Goal: Task Accomplishment & Management: Complete application form

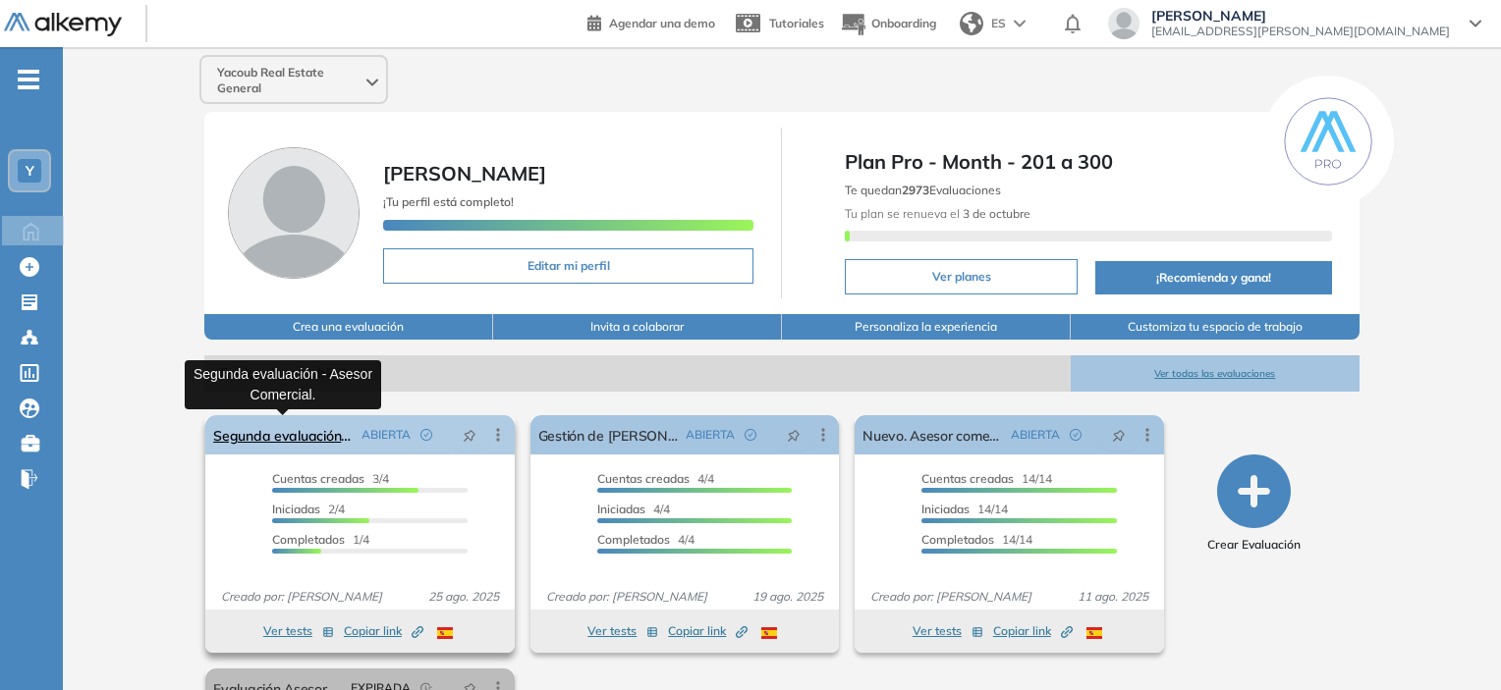
click at [284, 431] on link "Segunda evaluación - Asesor Comercial." at bounding box center [282, 434] width 139 height 39
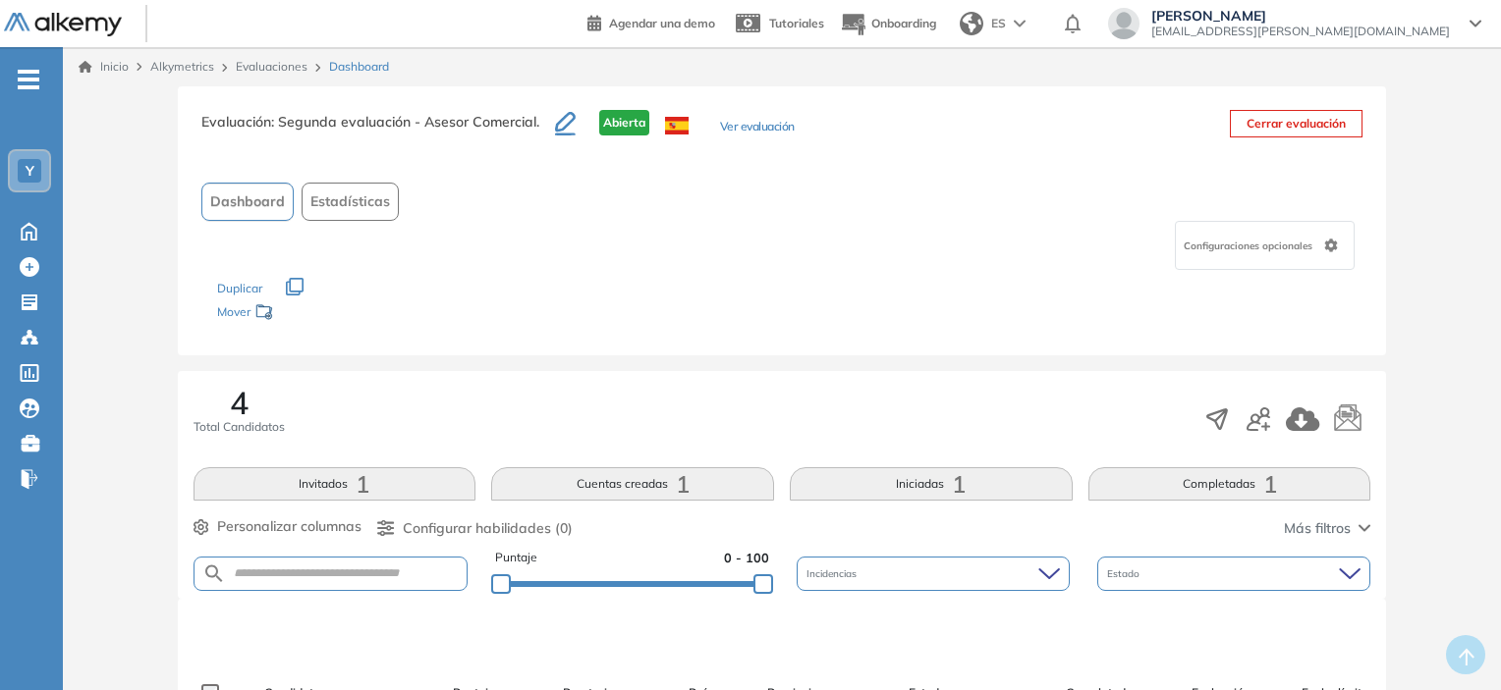
scroll to position [142, 0]
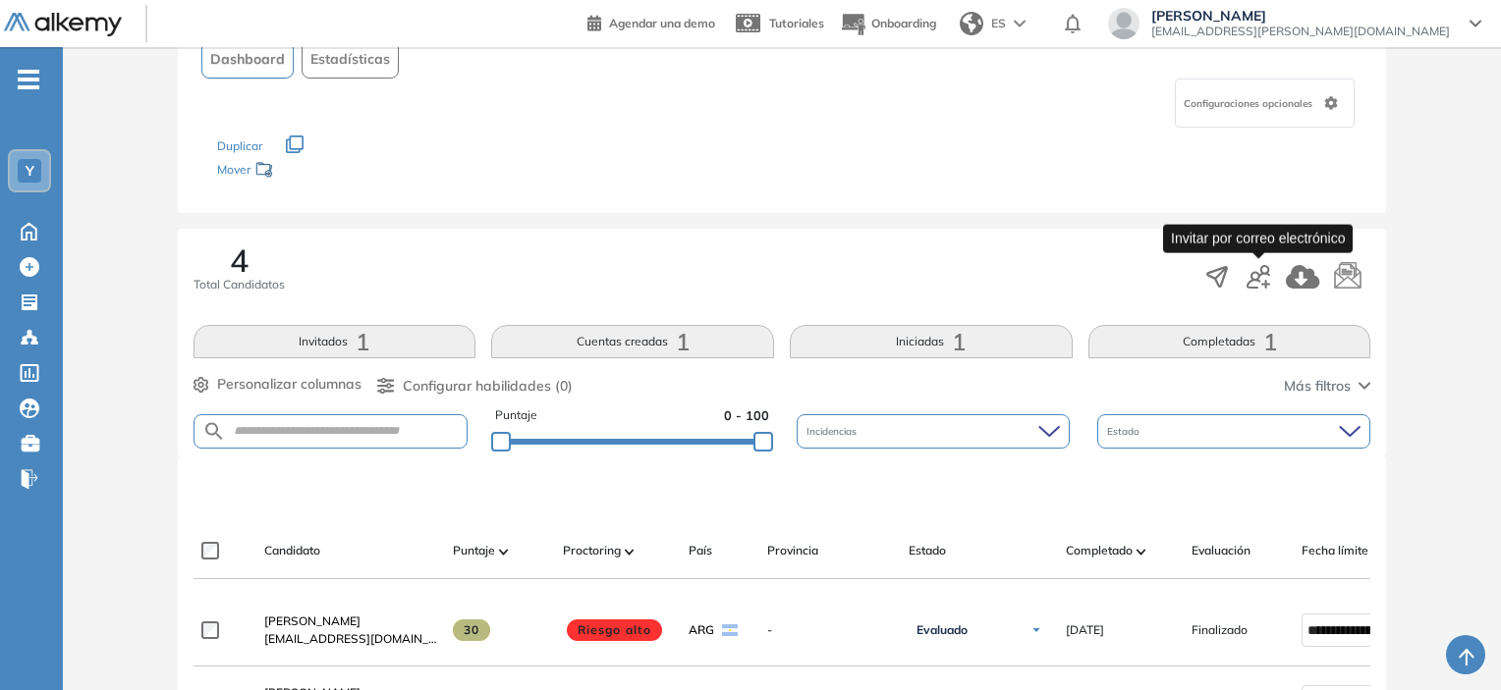
click at [1269, 282] on icon "button" at bounding box center [1265, 284] width 9 height 9
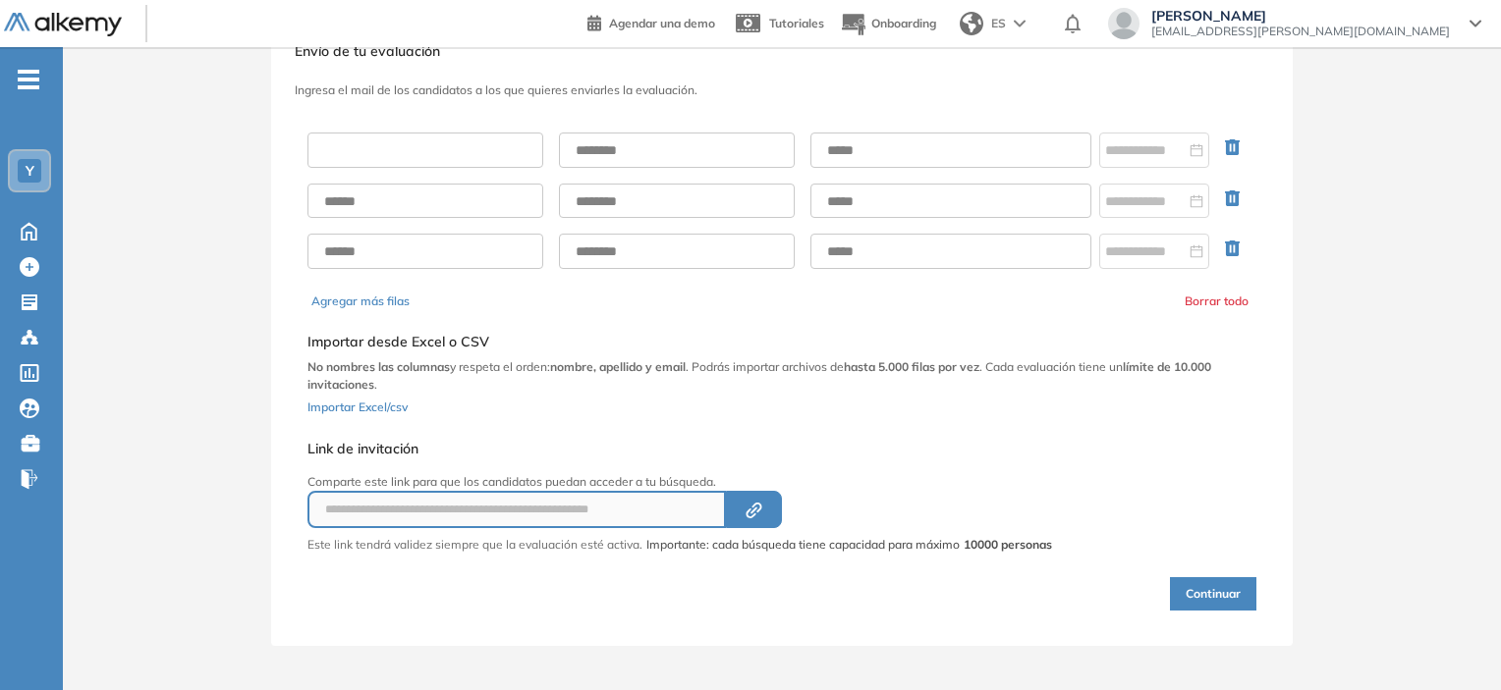
click at [389, 140] on input "text" at bounding box center [425, 150] width 236 height 35
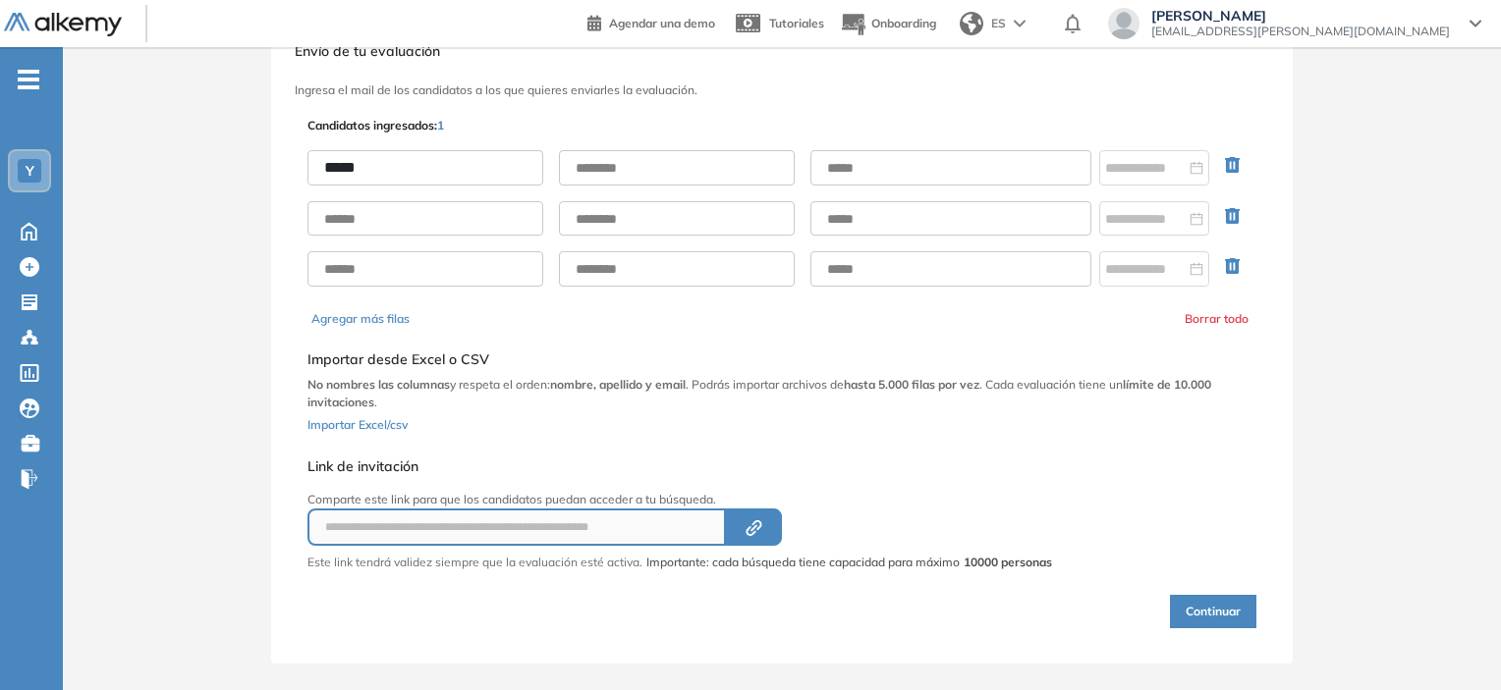
type input "*****"
type input "*"
type input "********"
type input "**********"
click at [1244, 619] on button "Continuar" at bounding box center [1213, 611] width 86 height 33
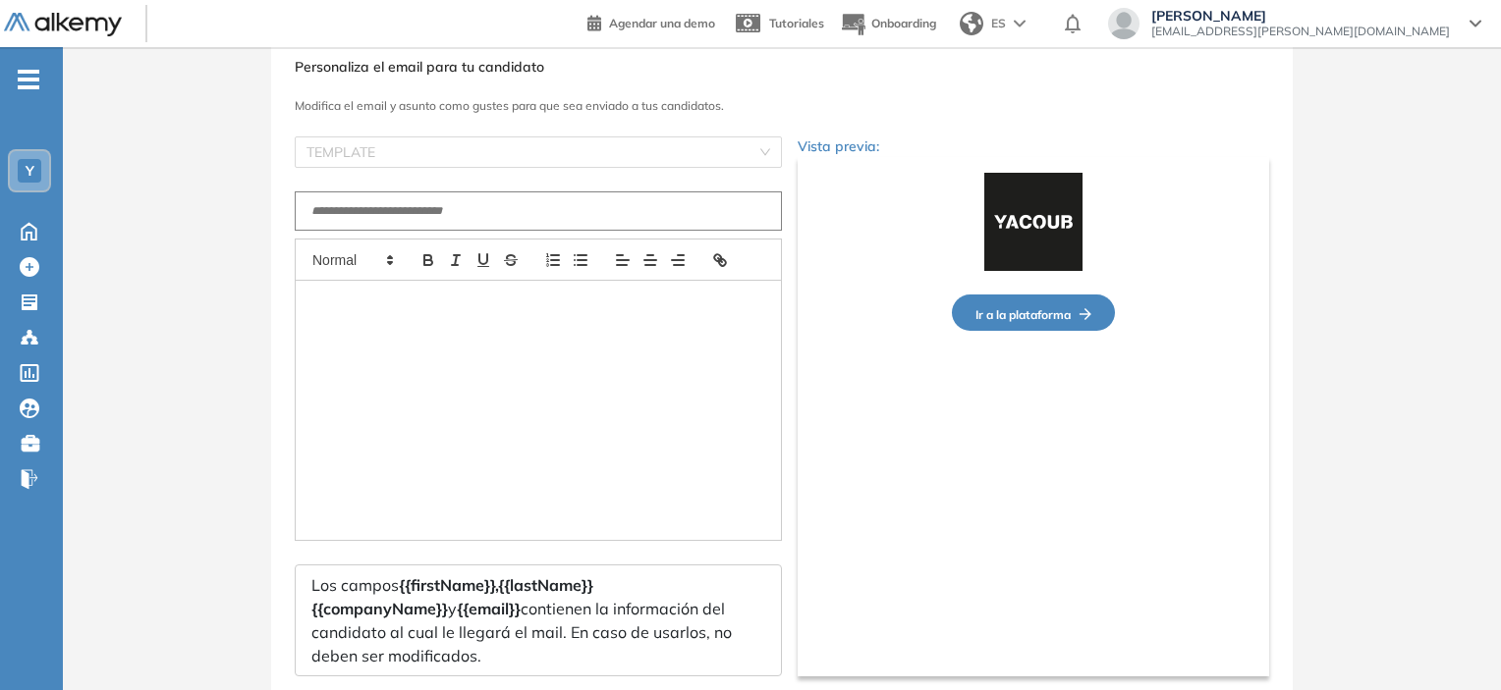
type input "**********"
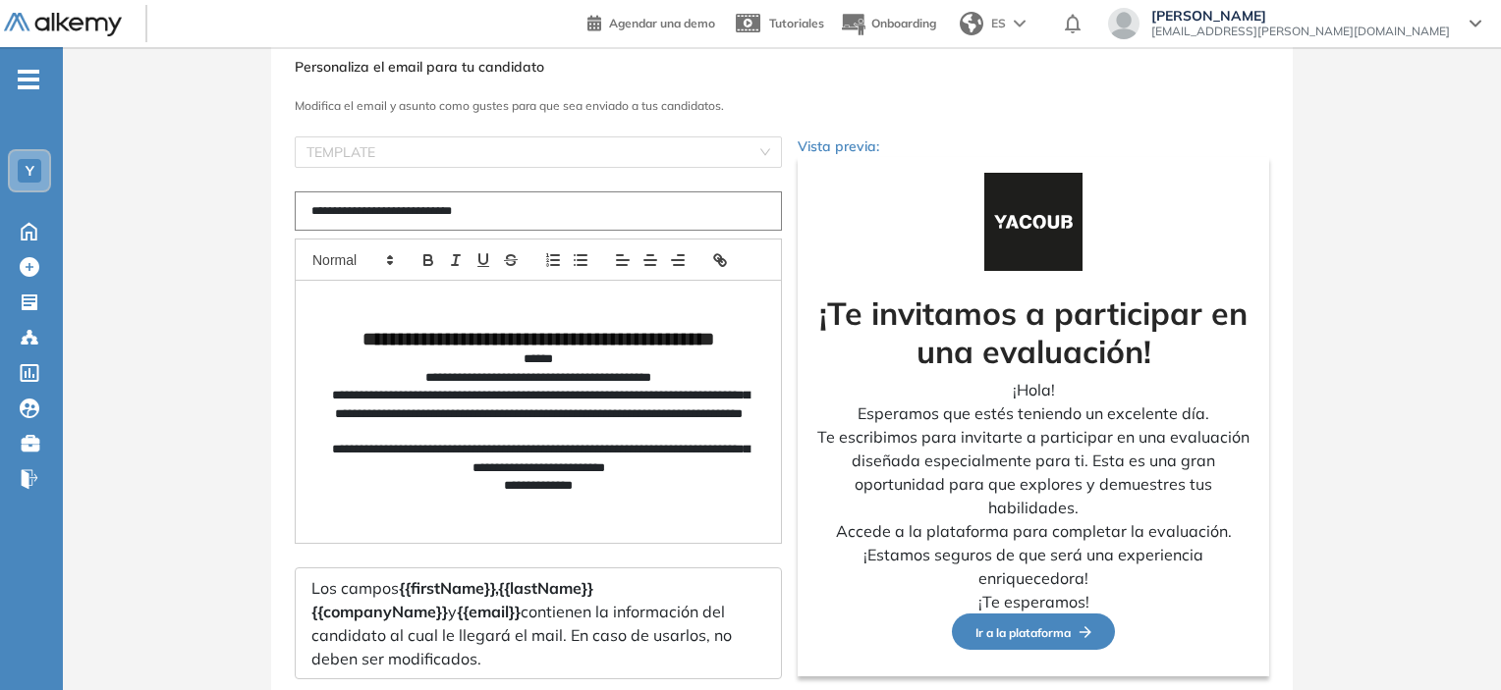
scroll to position [194, 0]
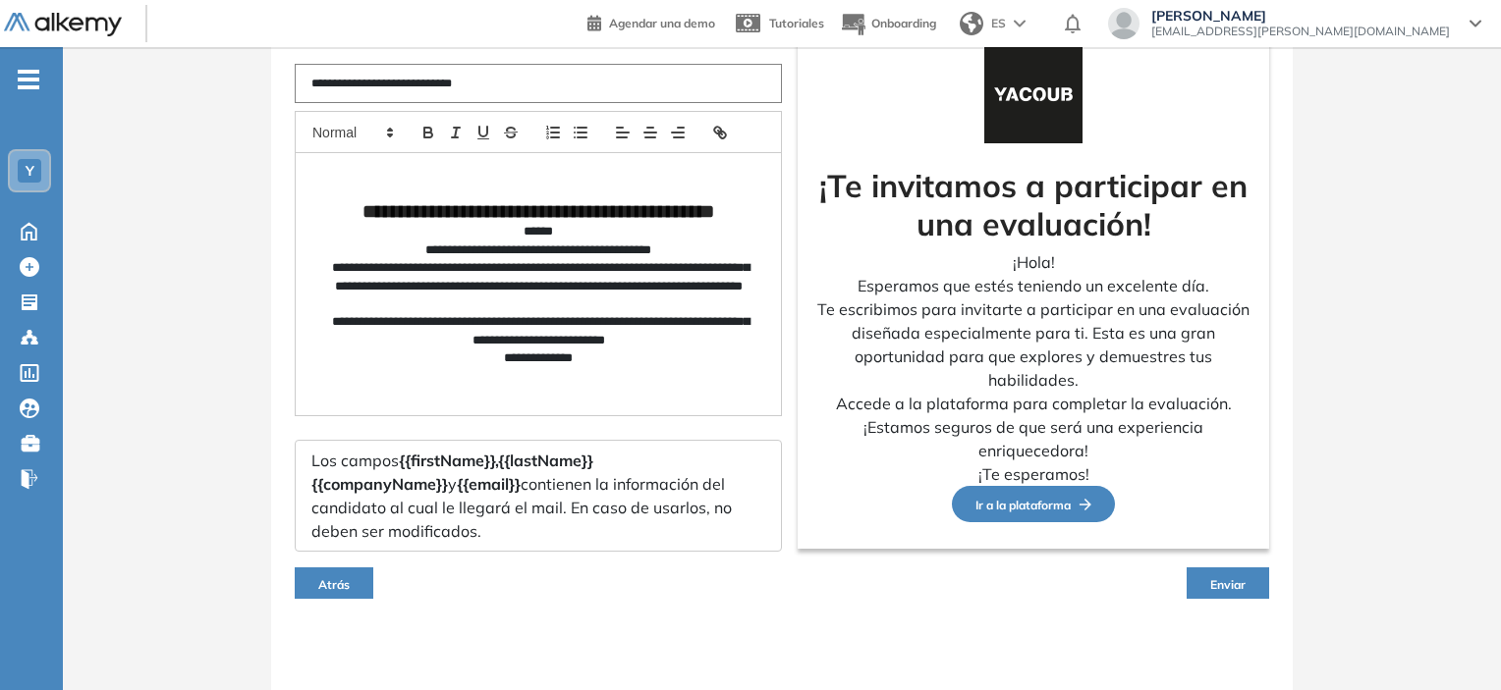
click at [1204, 591] on button "Enviar" at bounding box center [1227, 583] width 83 height 31
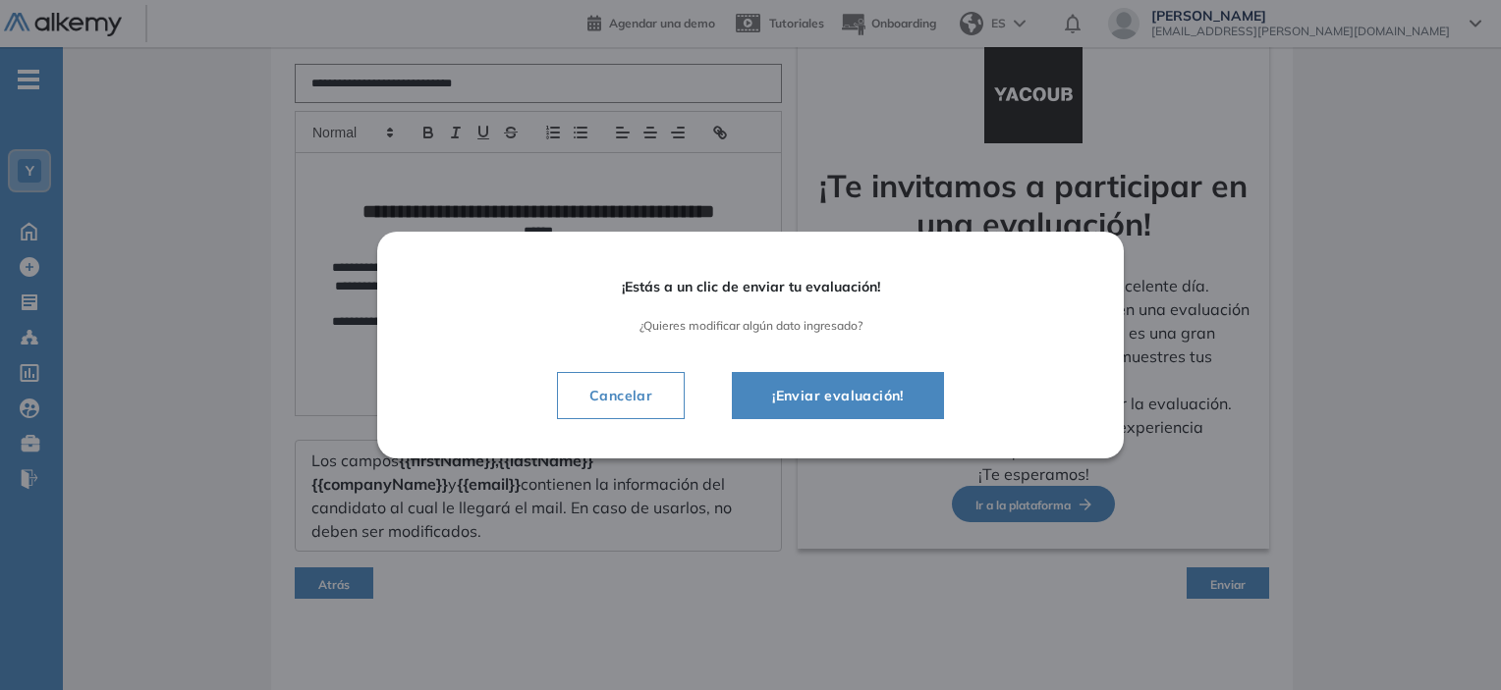
click at [758, 393] on button "¡Enviar evaluación!" at bounding box center [838, 395] width 212 height 47
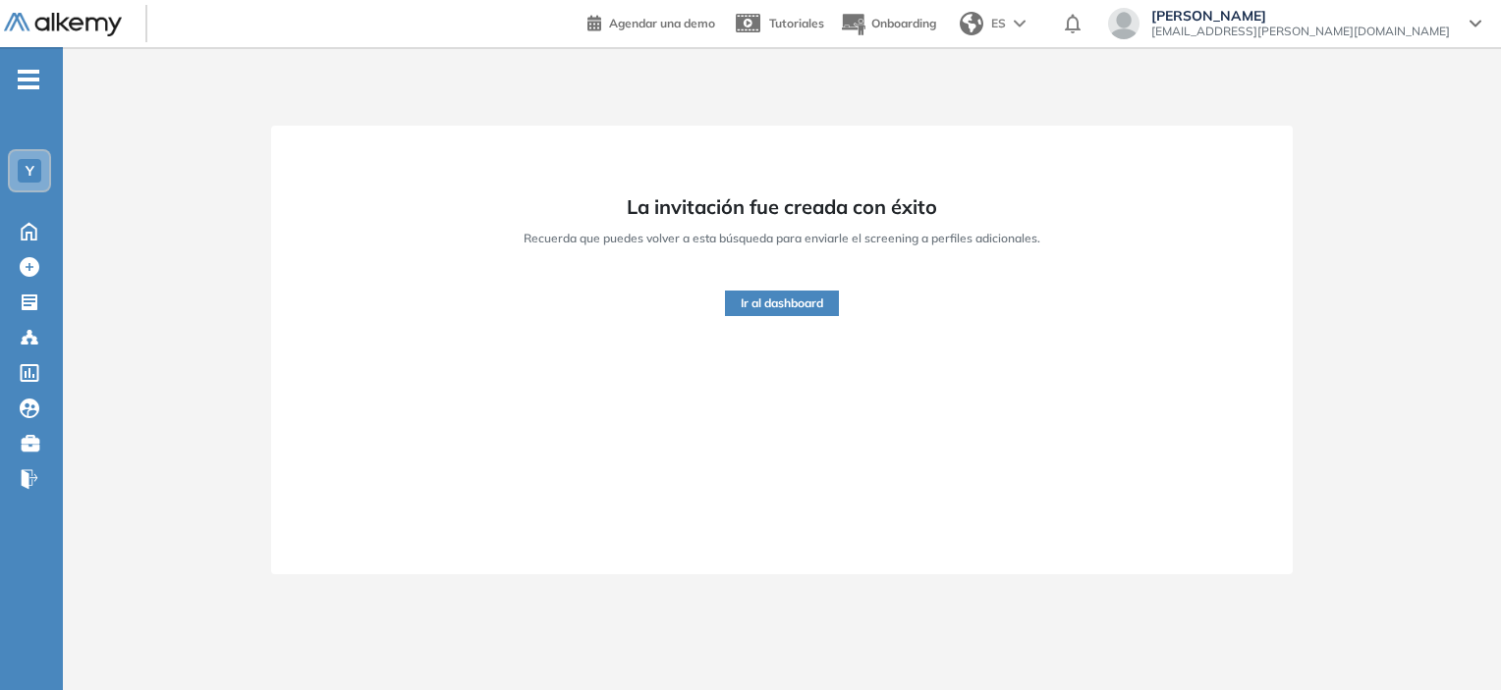
scroll to position [176, 0]
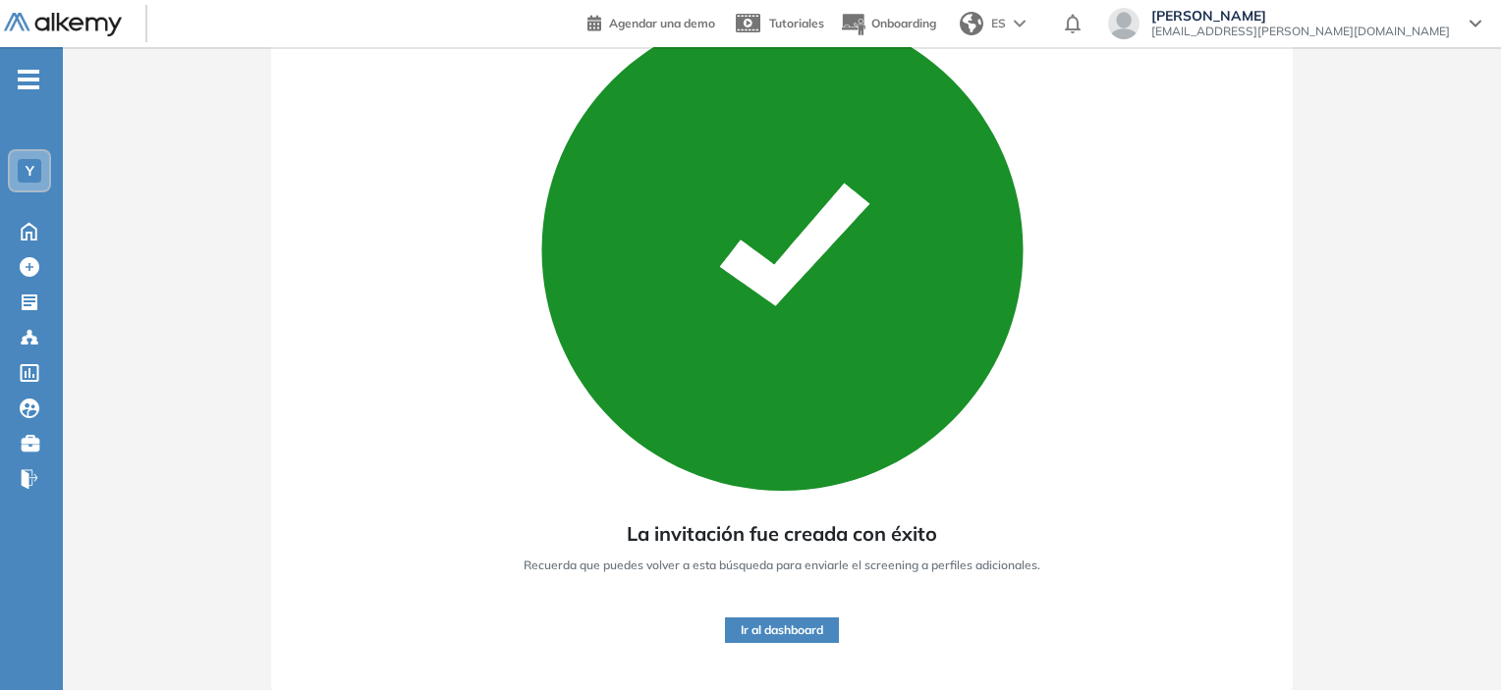
click at [18, 78] on icon "-" at bounding box center [29, 80] width 22 height 4
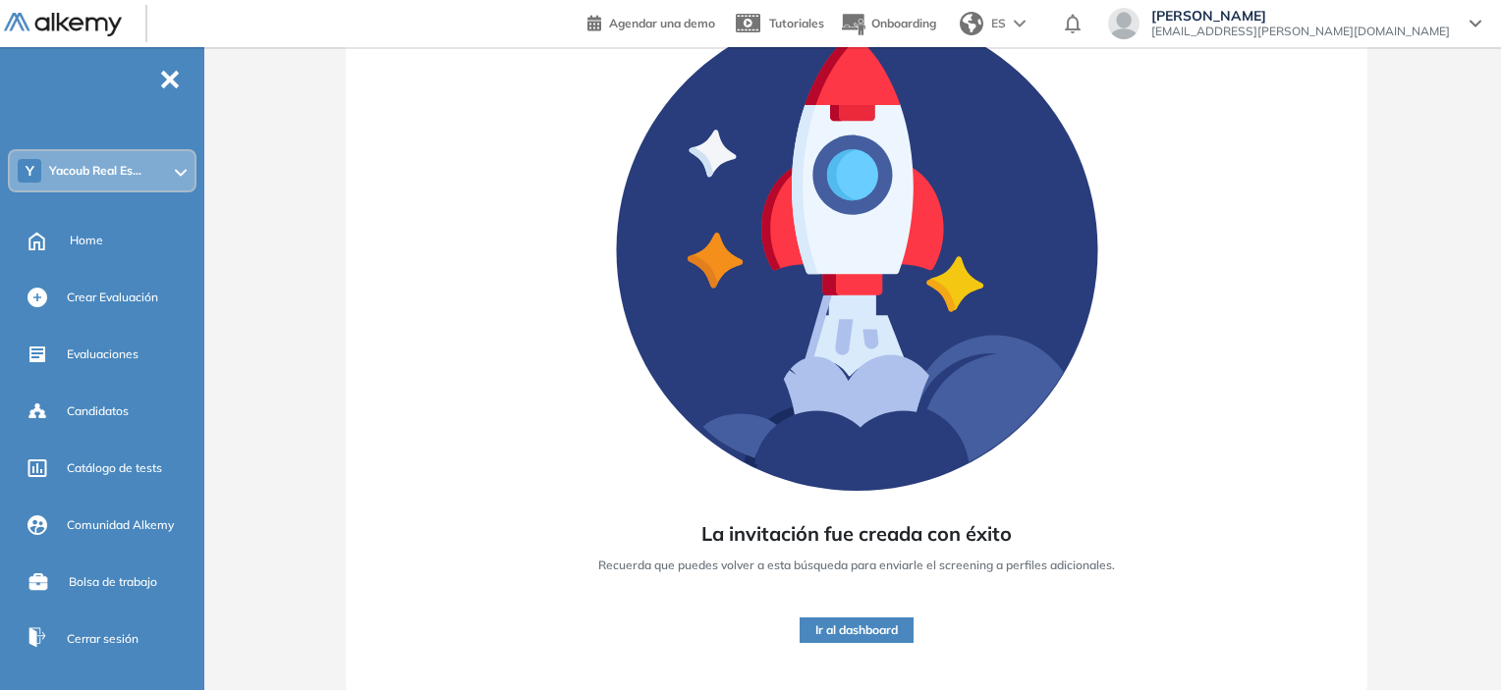
click at [181, 65] on div "-" at bounding box center [100, 63] width 200 height 16
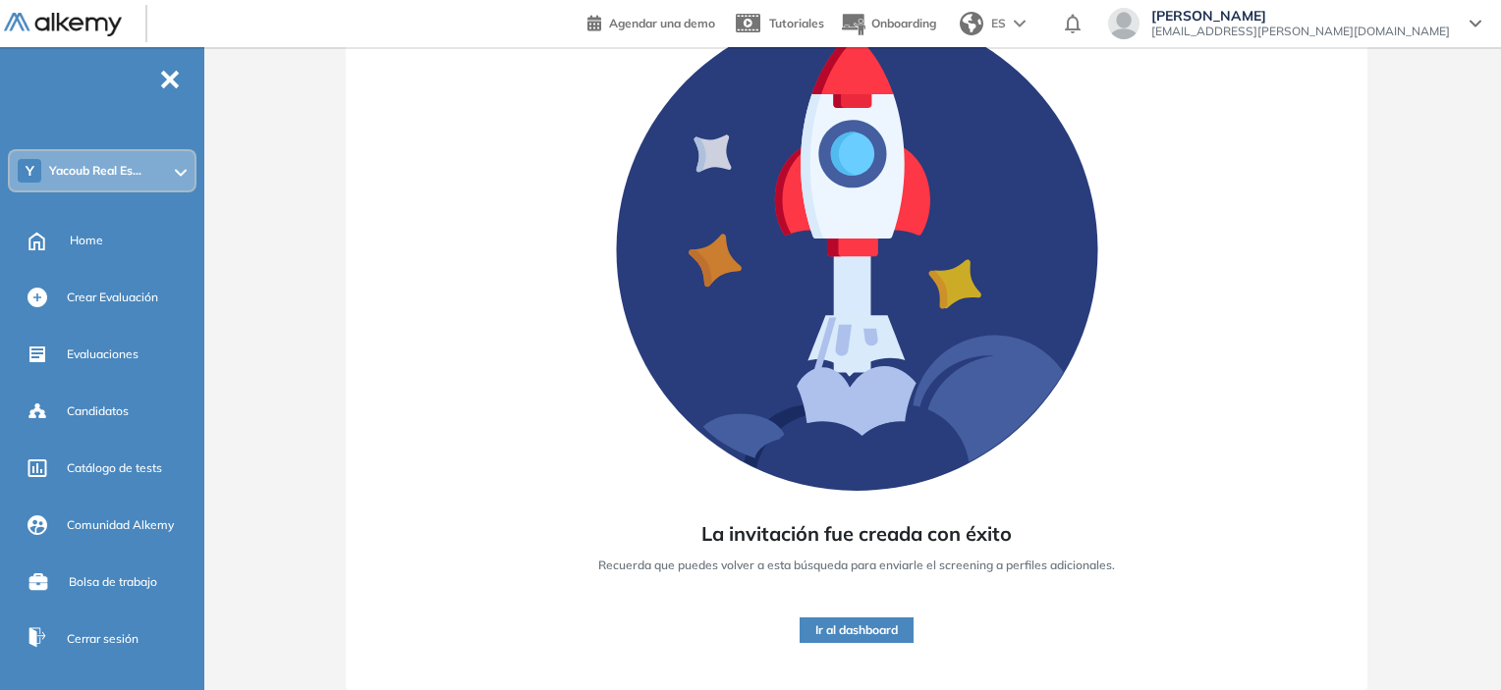
click at [174, 72] on span "-" at bounding box center [170, 78] width 22 height 16
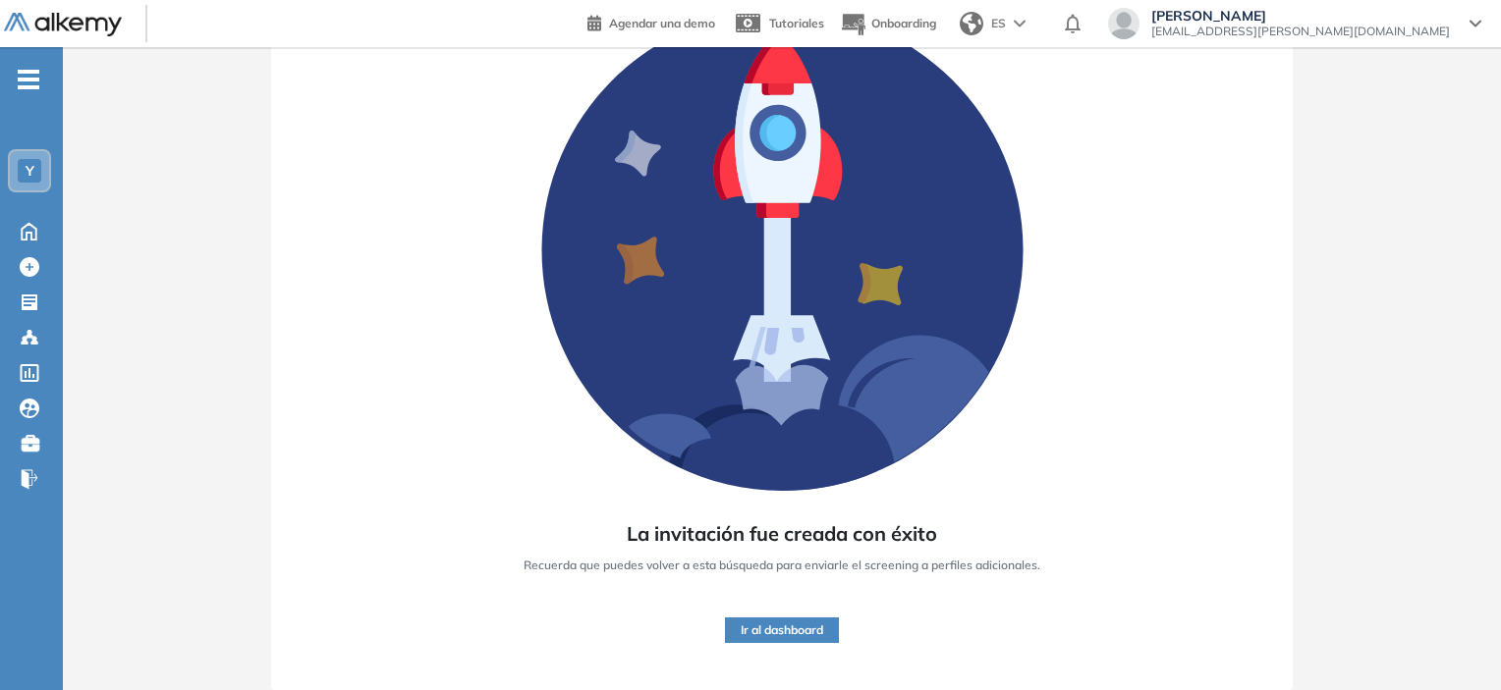
click at [85, 28] on img at bounding box center [63, 25] width 118 height 25
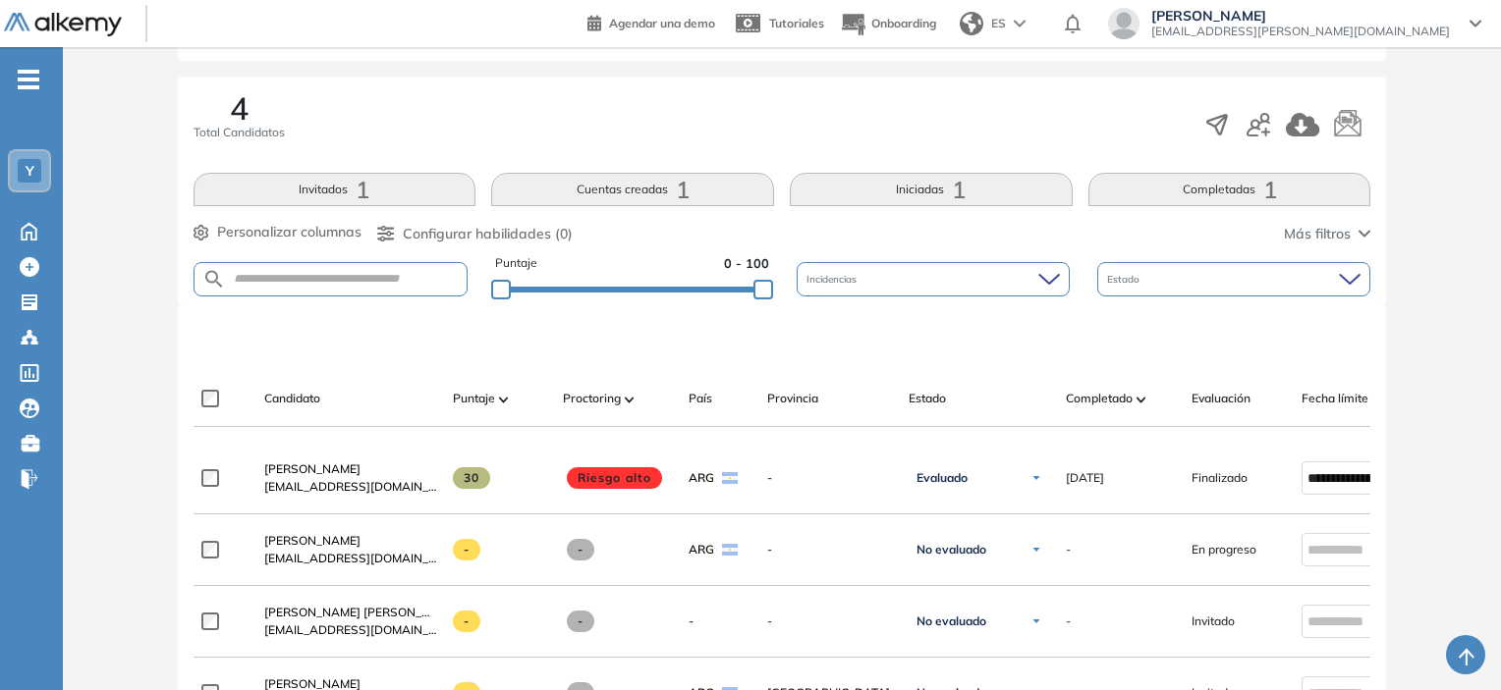
scroll to position [393, 0]
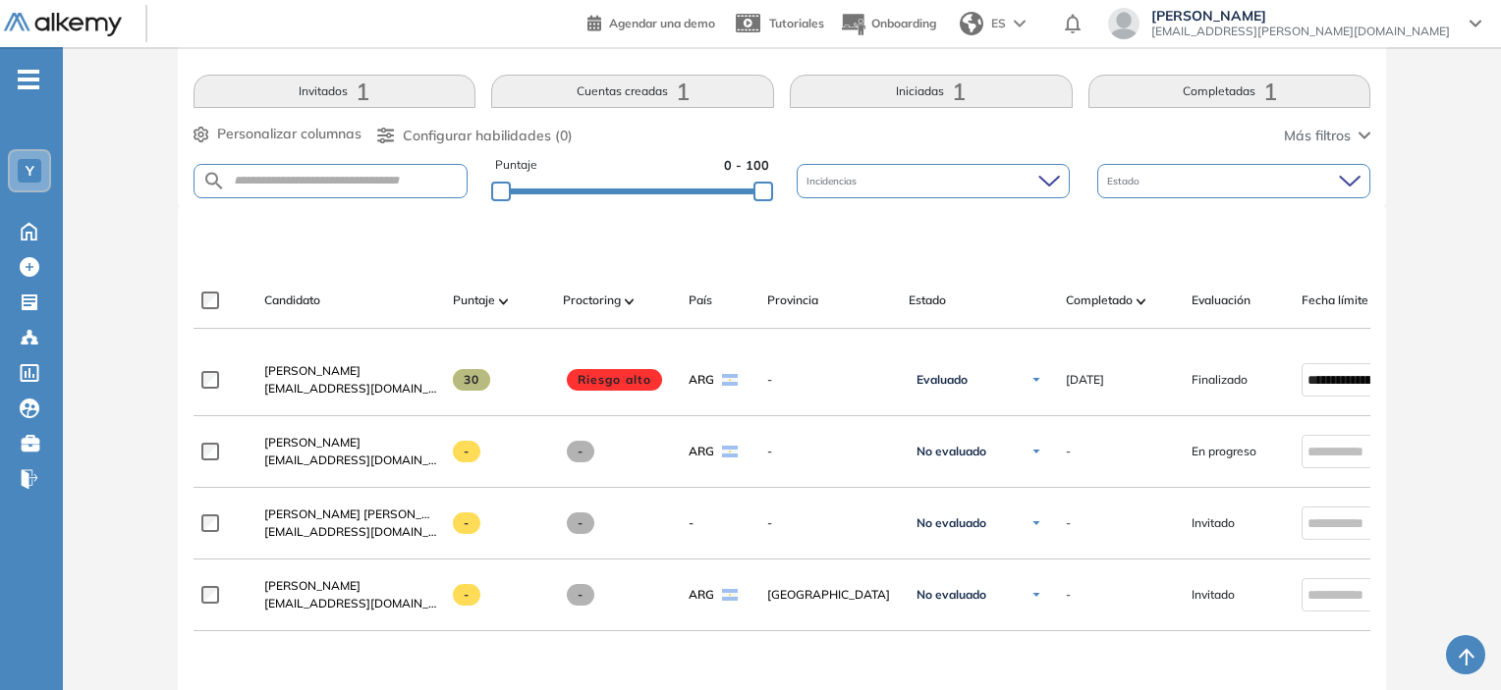
click at [31, 37] on div at bounding box center [87, 23] width 167 height 45
click at [31, 25] on img at bounding box center [63, 25] width 118 height 25
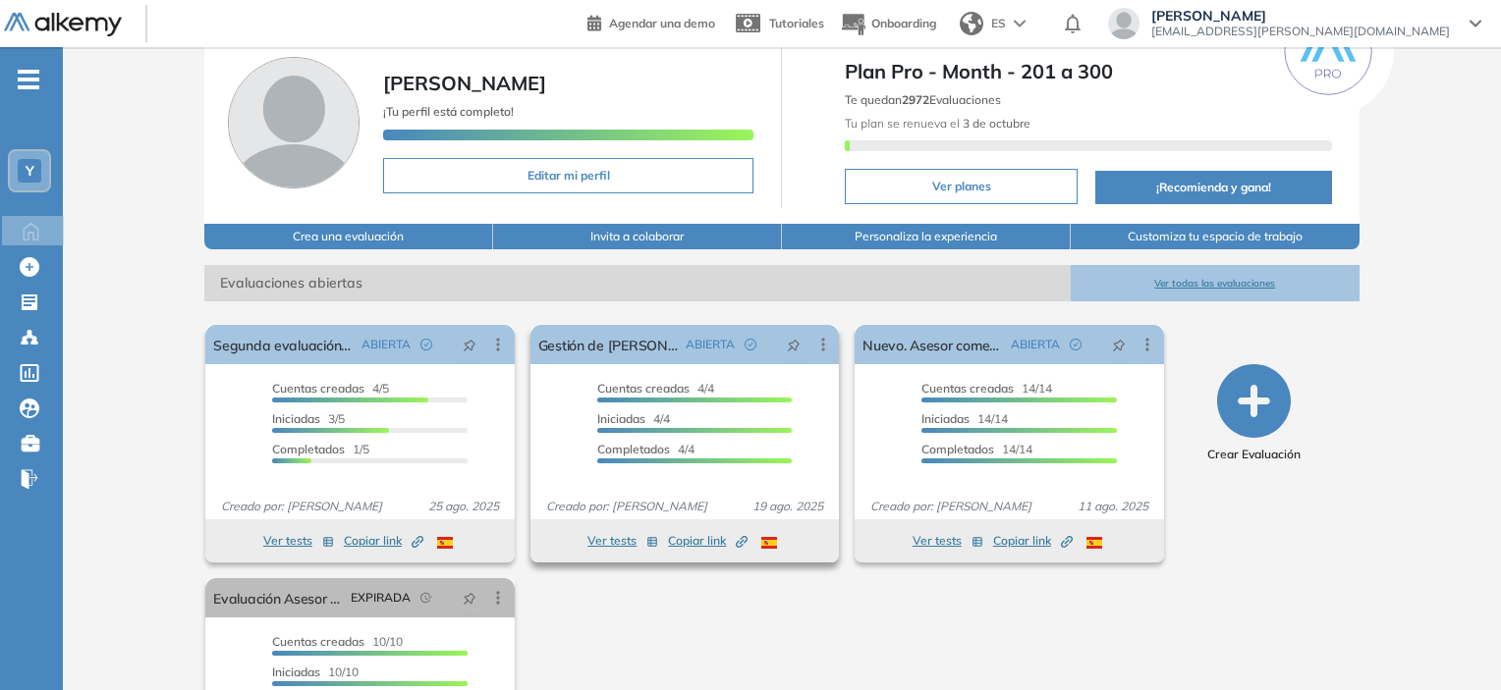
scroll to position [196, 0]
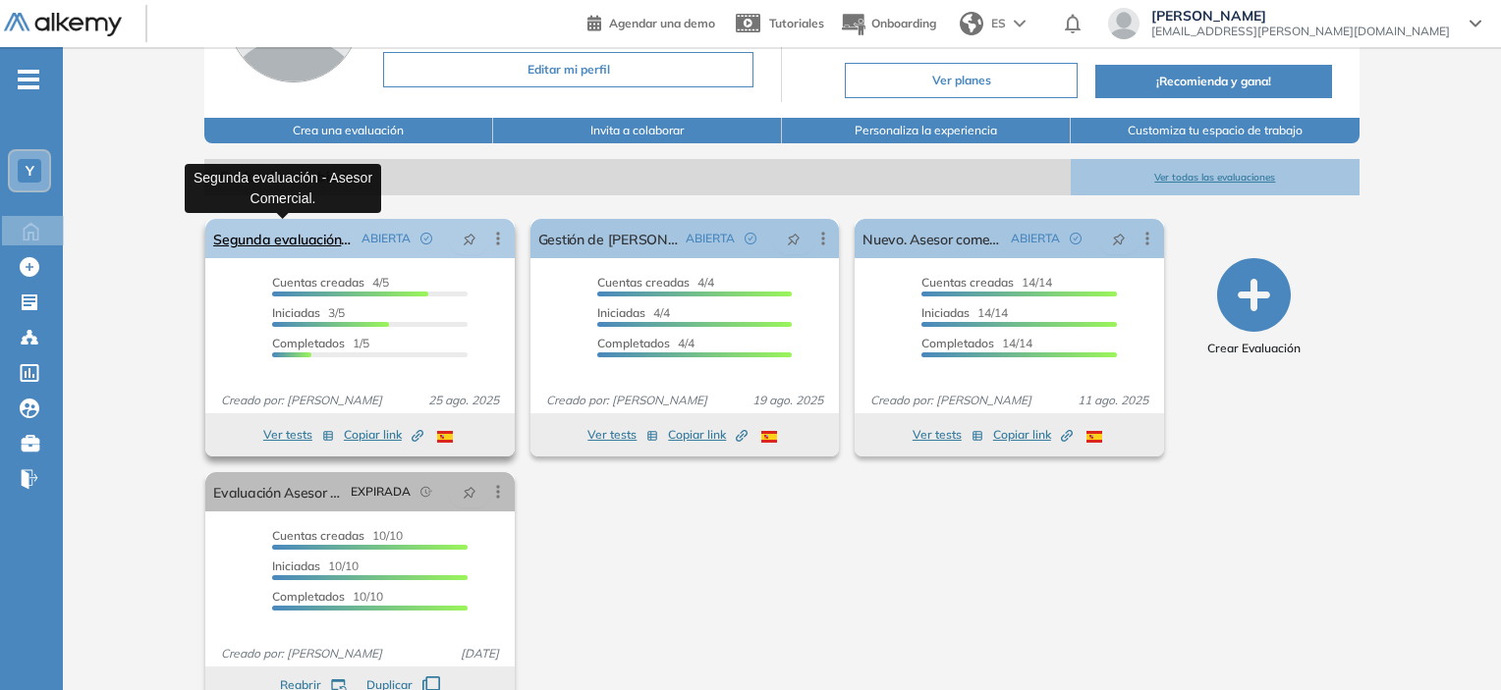
click at [321, 243] on link "Segunda evaluación - Asesor Comercial." at bounding box center [282, 238] width 139 height 39
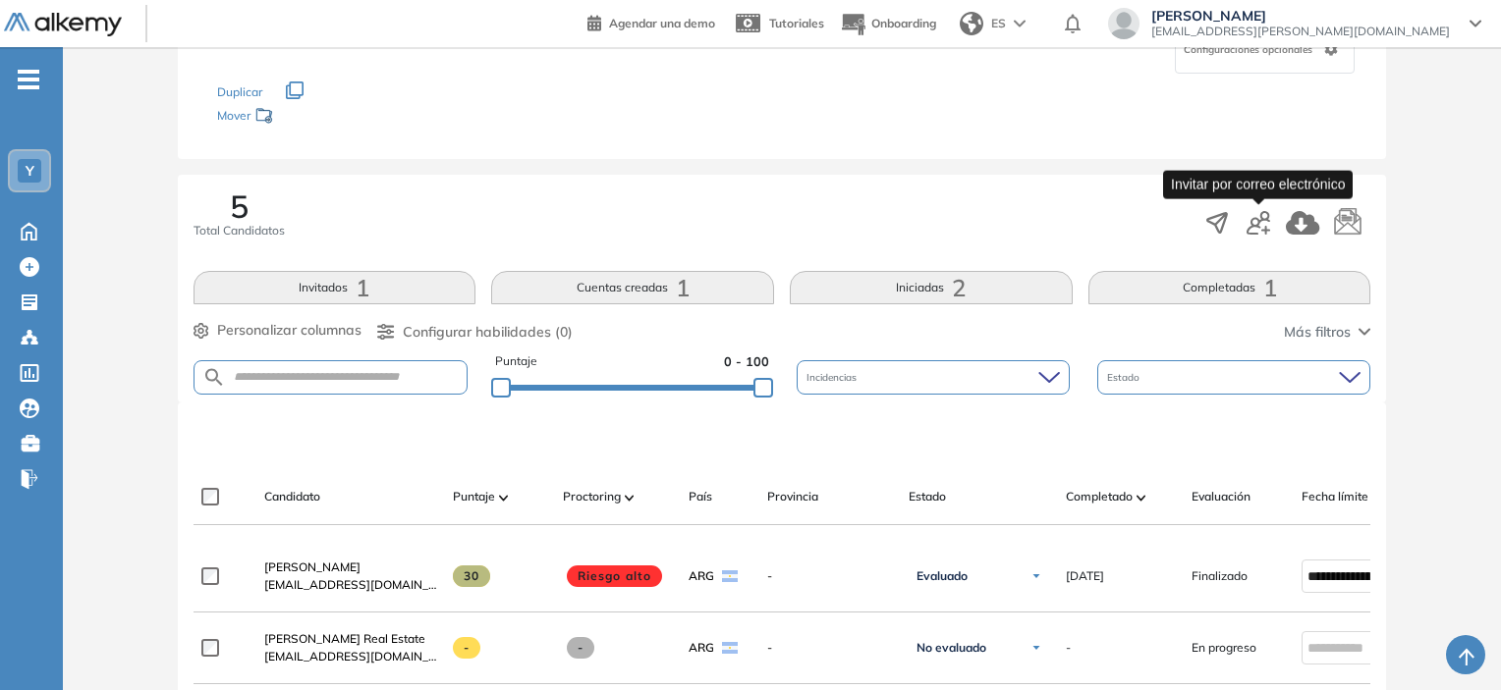
click at [1264, 220] on icon "button" at bounding box center [1258, 223] width 24 height 24
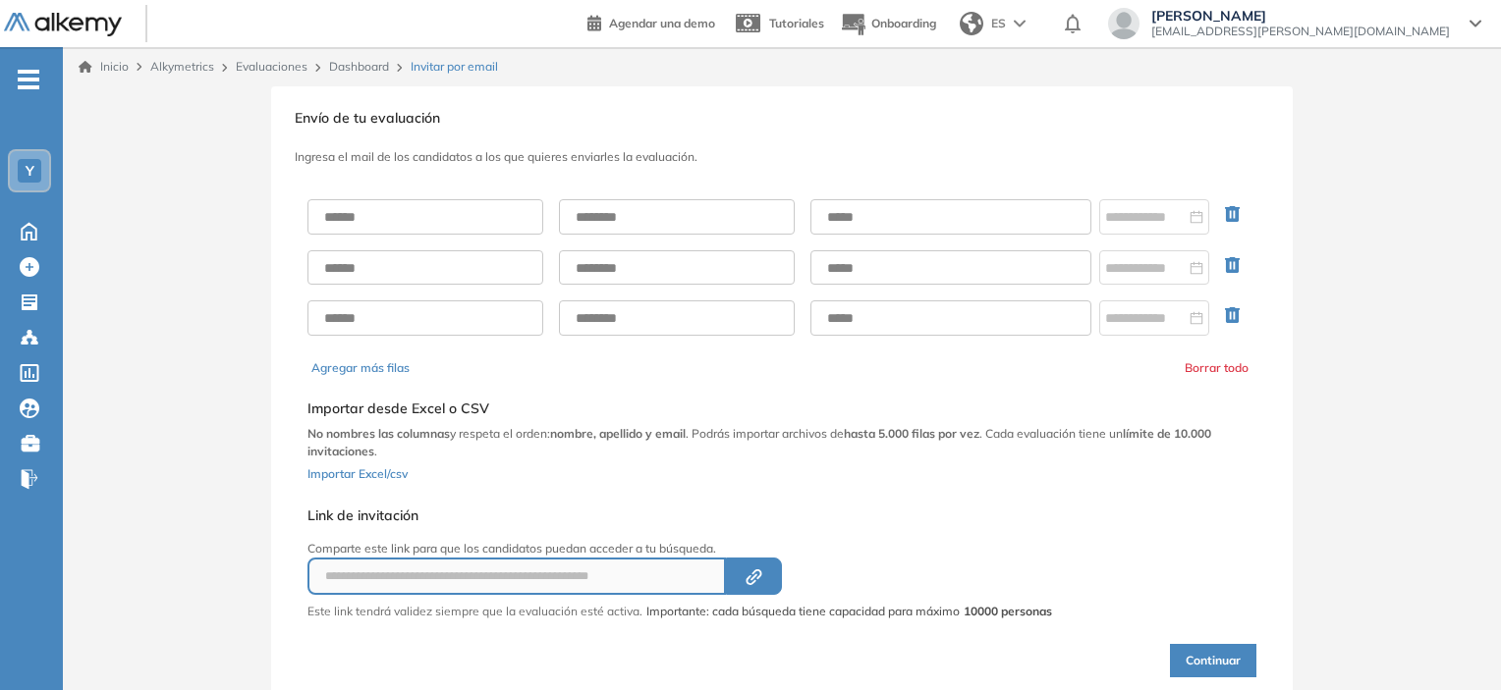
click at [93, 70] on link "Inicio" at bounding box center [104, 67] width 50 height 18
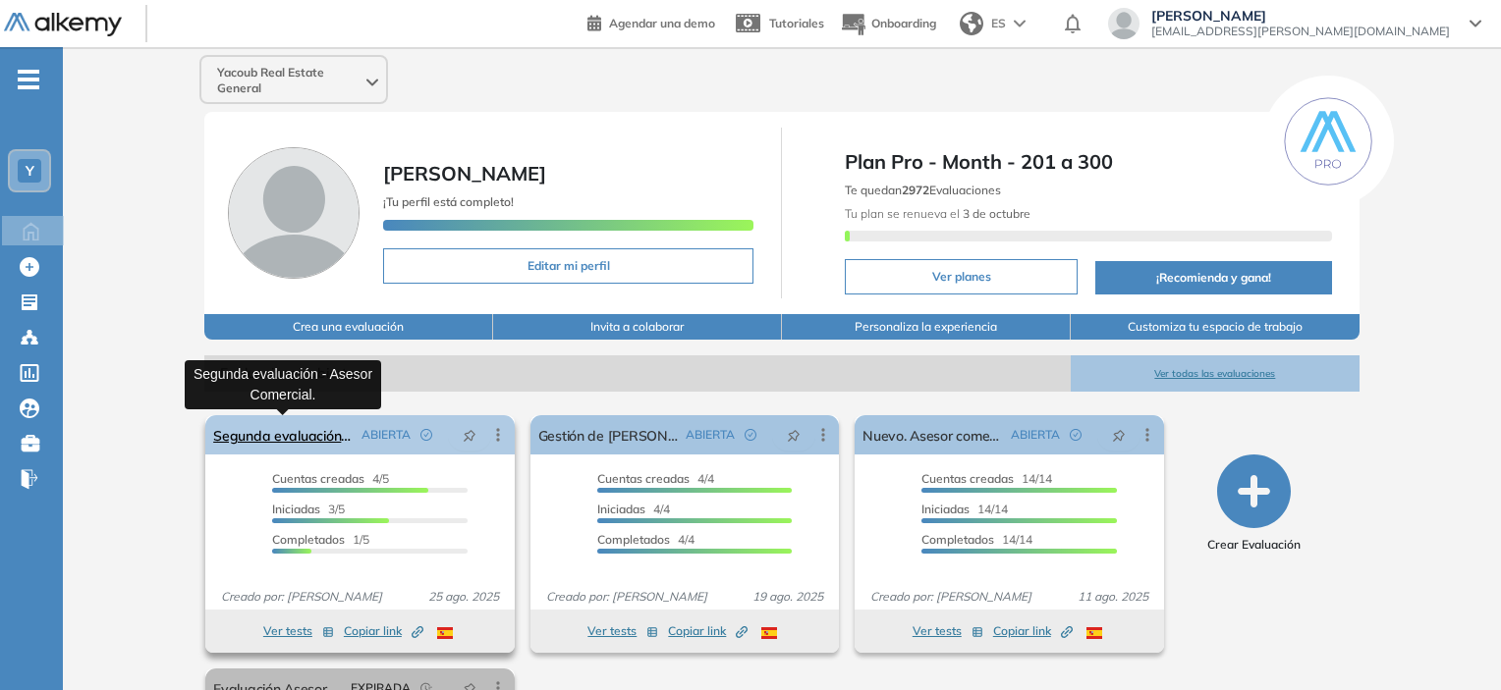
click at [303, 442] on link "Segunda evaluación - Asesor Comercial." at bounding box center [282, 434] width 139 height 39
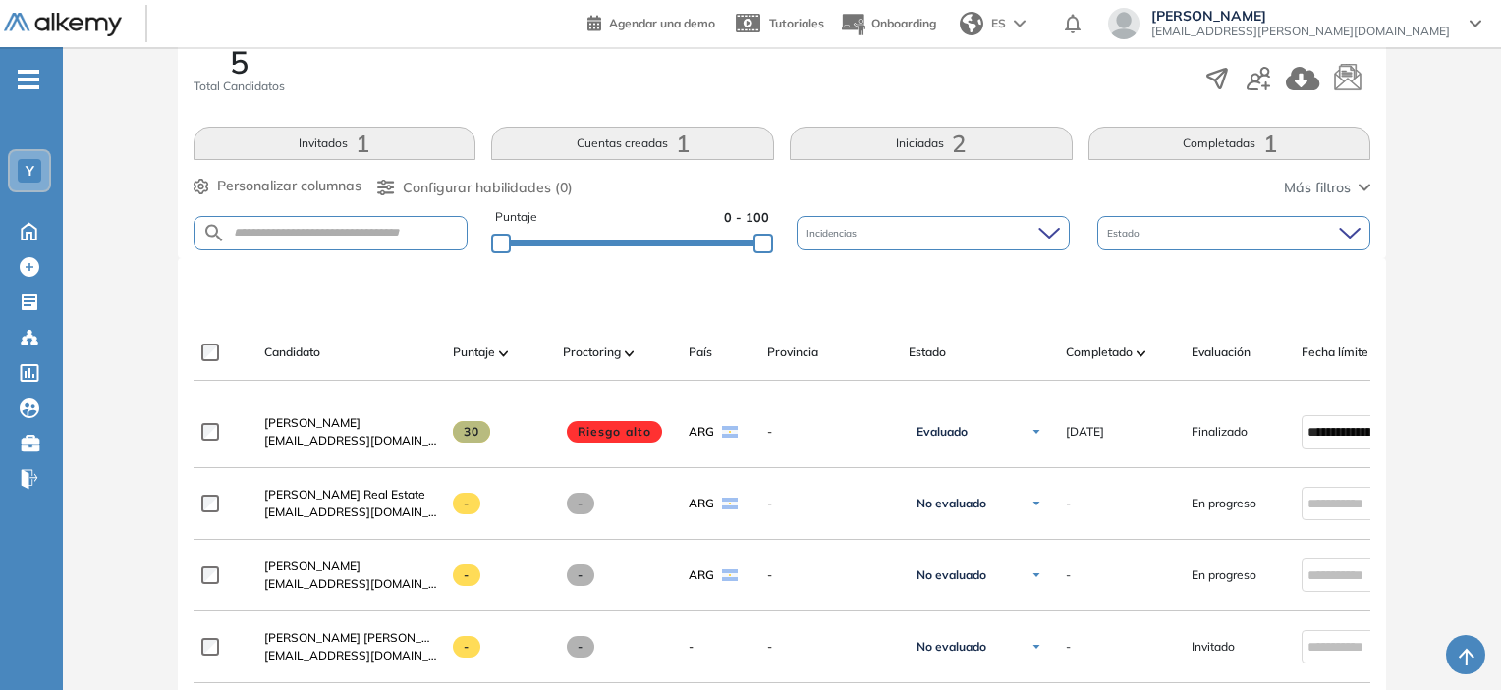
scroll to position [295, 0]
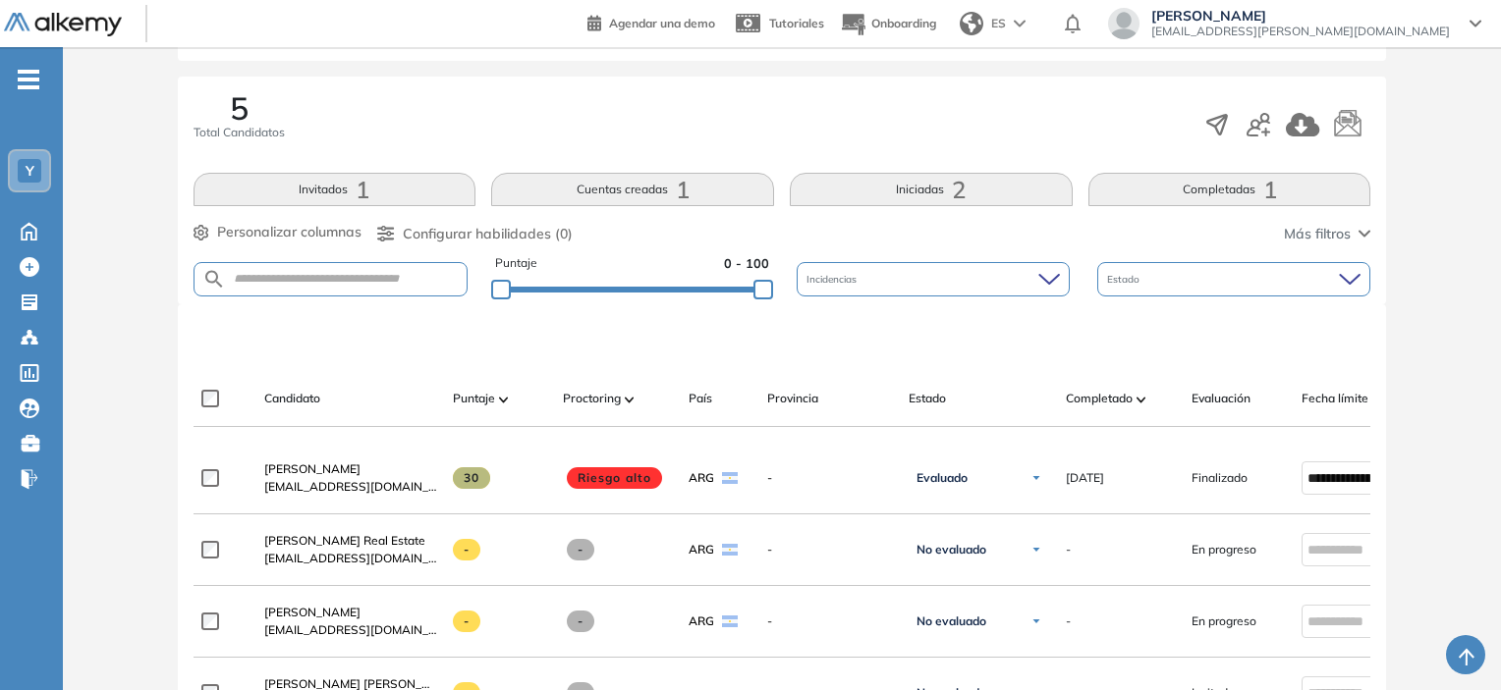
click at [935, 195] on button "Iniciadas 2" at bounding box center [931, 189] width 283 height 33
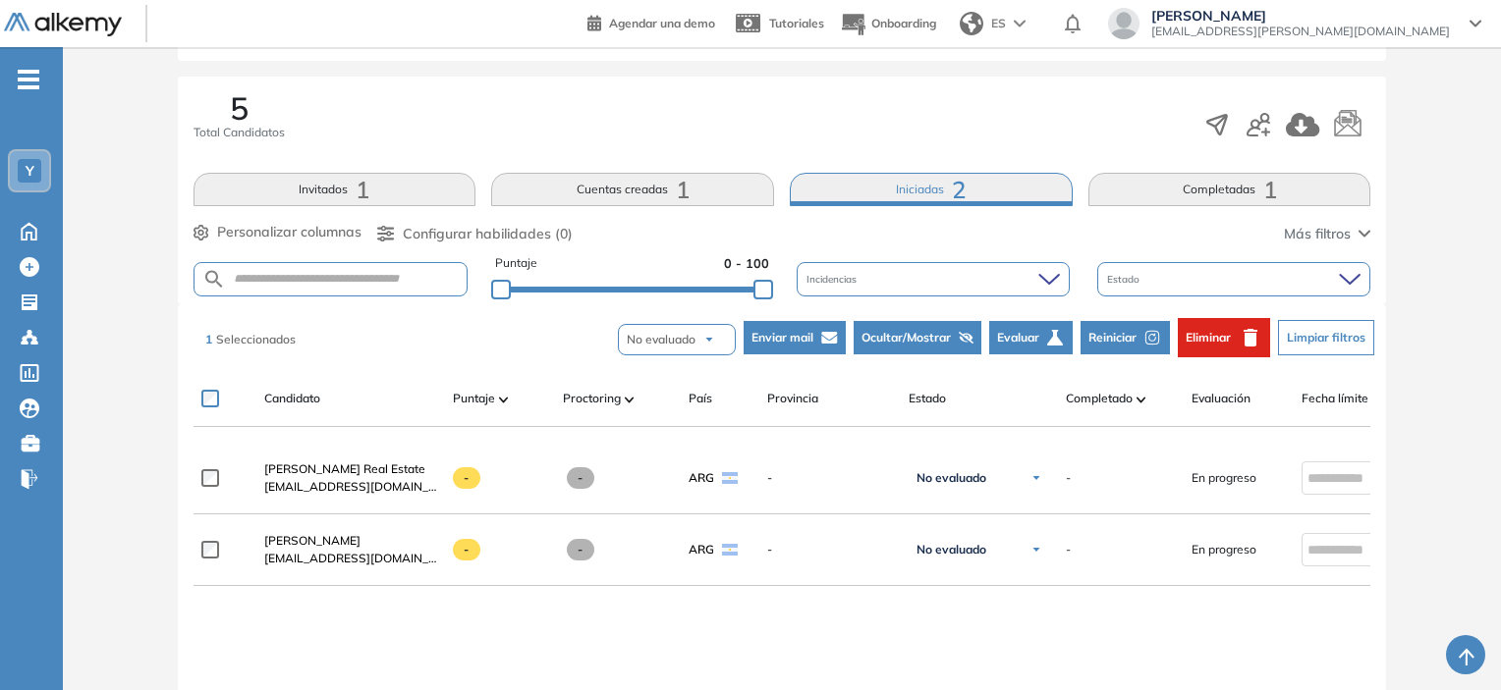
click at [1248, 350] on button "Eliminar" at bounding box center [1224, 337] width 92 height 39
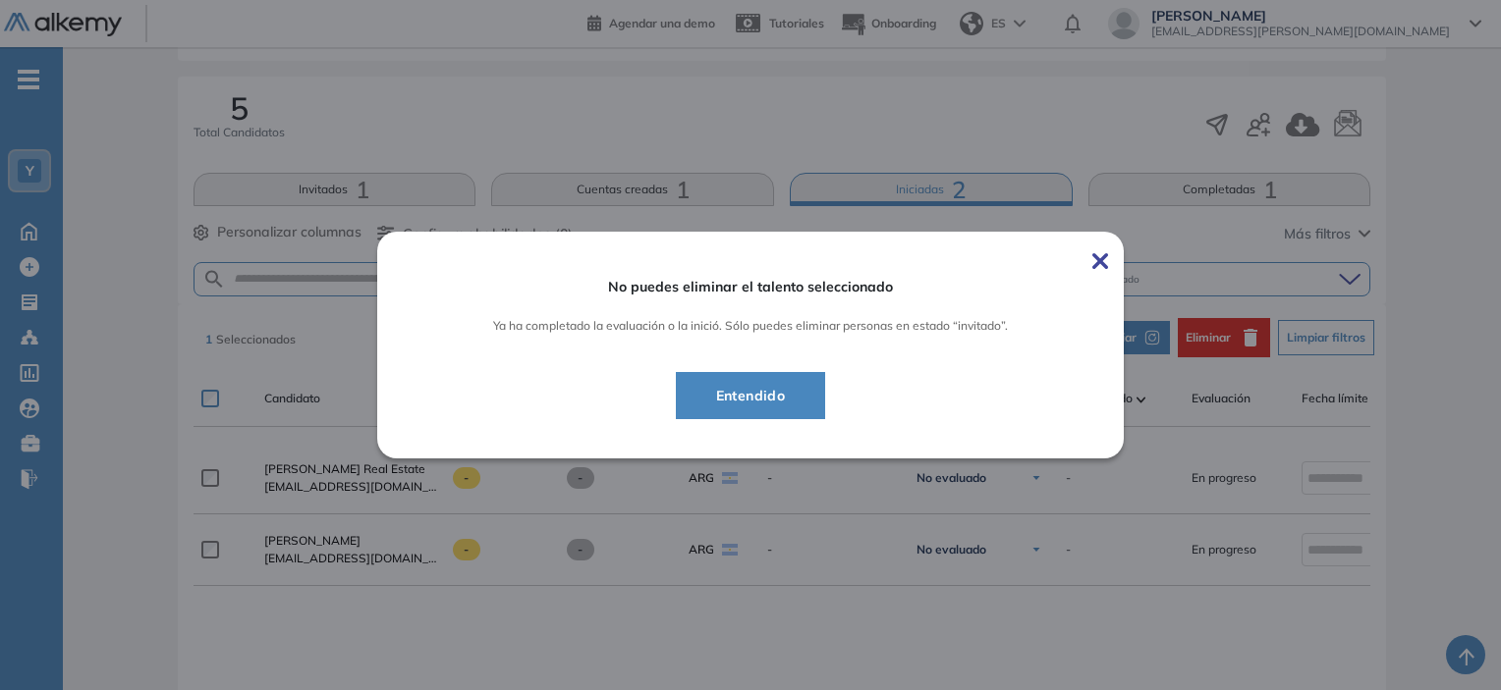
click at [795, 379] on button "Entendido" at bounding box center [751, 395] width 150 height 47
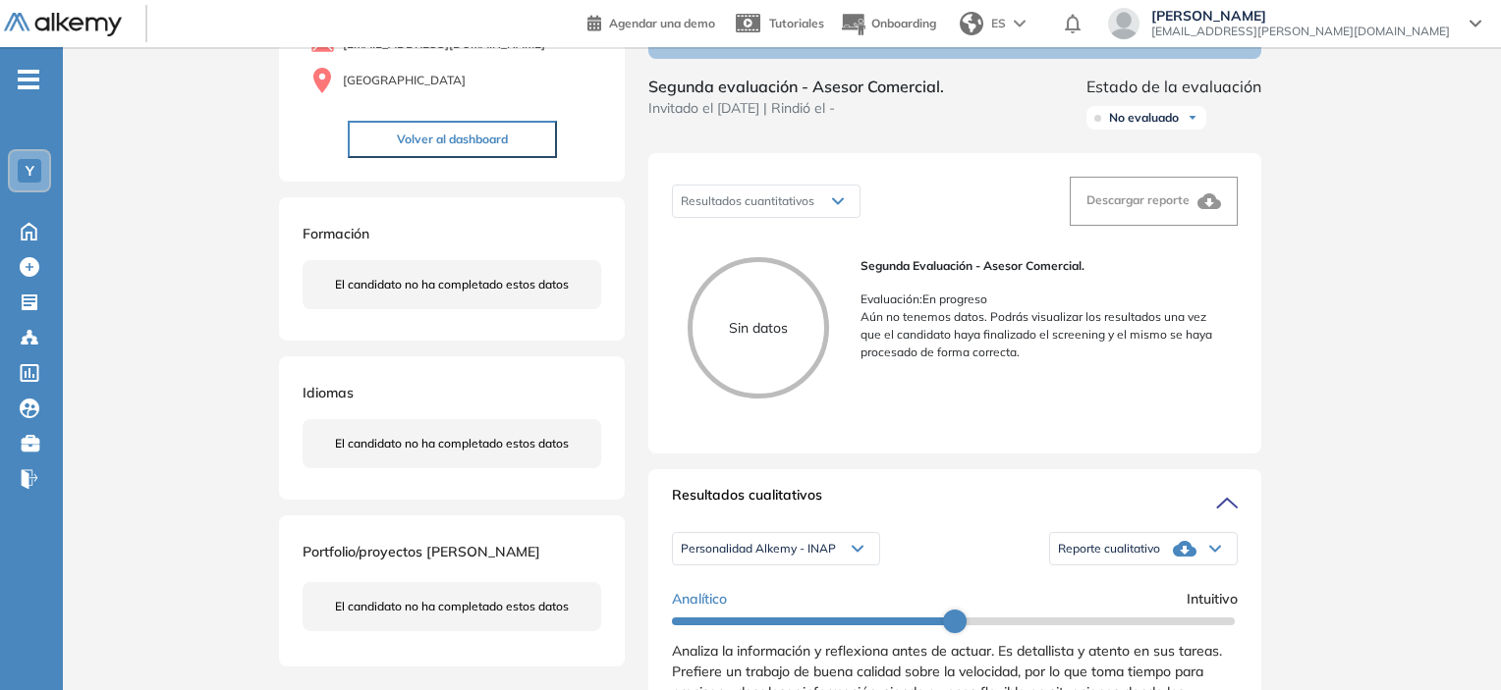
scroll to position [98, 0]
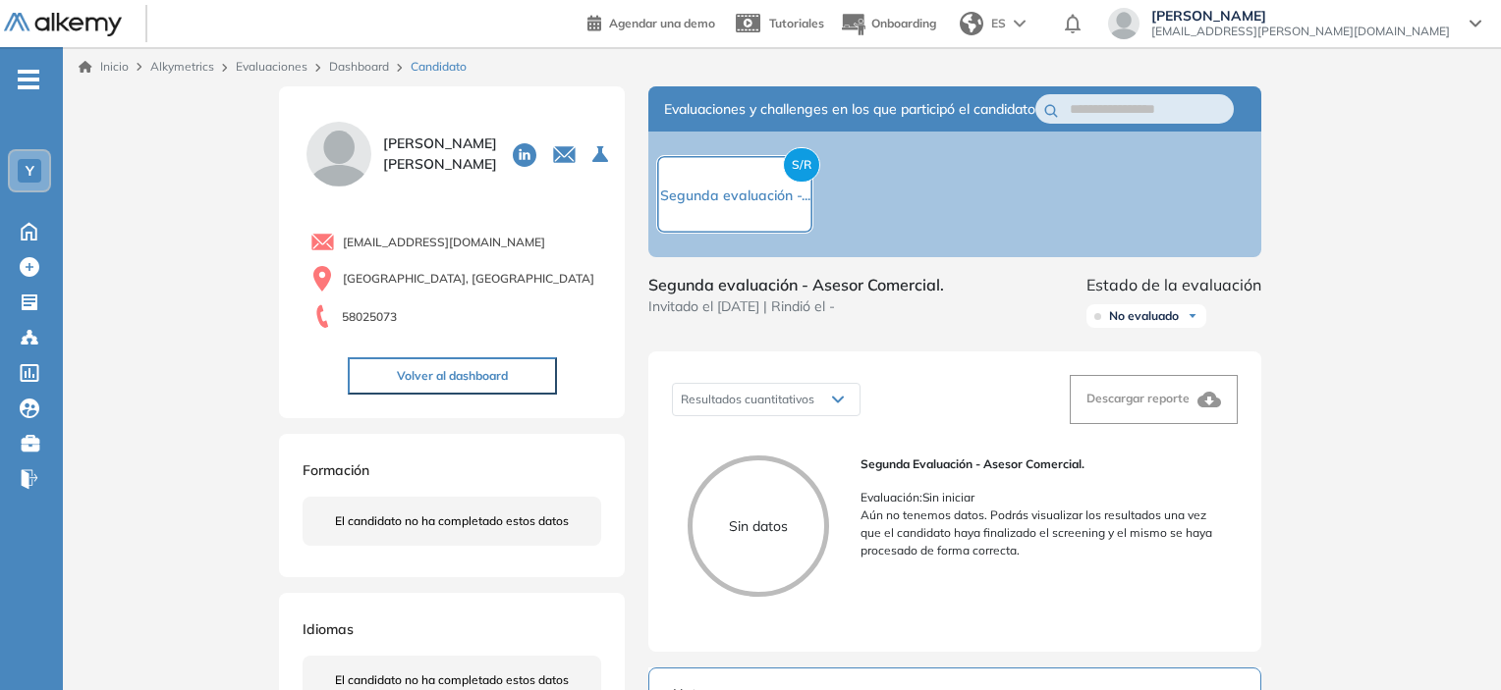
click at [782, 182] on div "S/R Segunda evaluación -..." at bounding box center [734, 194] width 157 height 79
click at [965, 215] on div "S/R Segunda evaluación -..." at bounding box center [954, 195] width 613 height 126
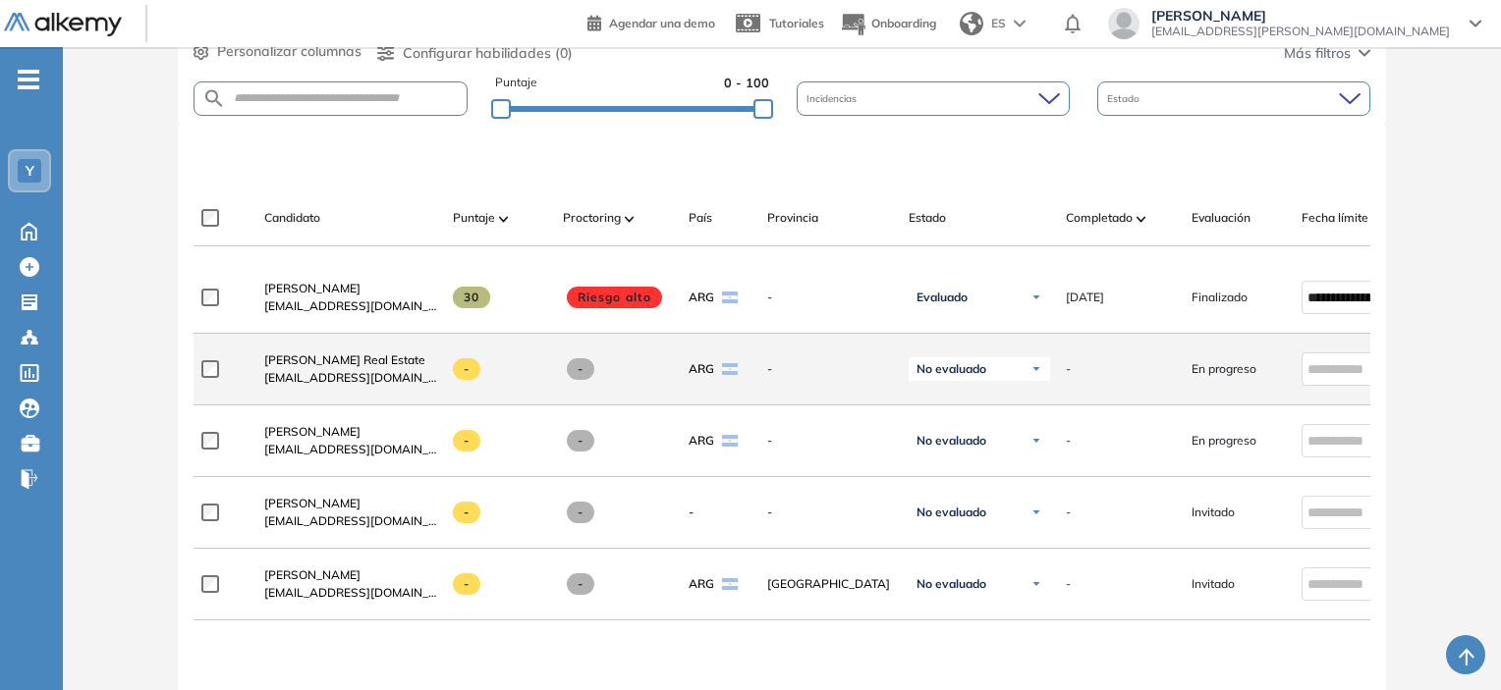
scroll to position [491, 0]
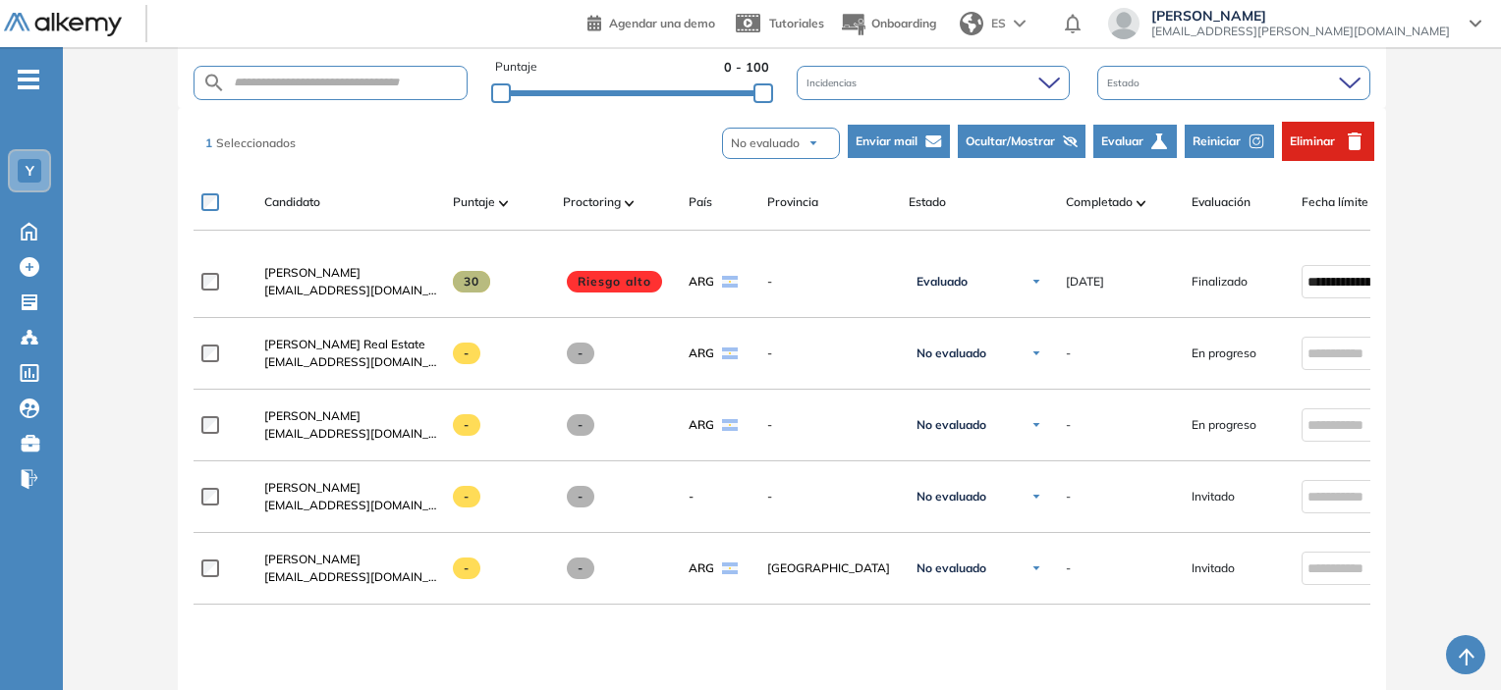
click at [1312, 141] on span "Eliminar" at bounding box center [1312, 142] width 45 height 18
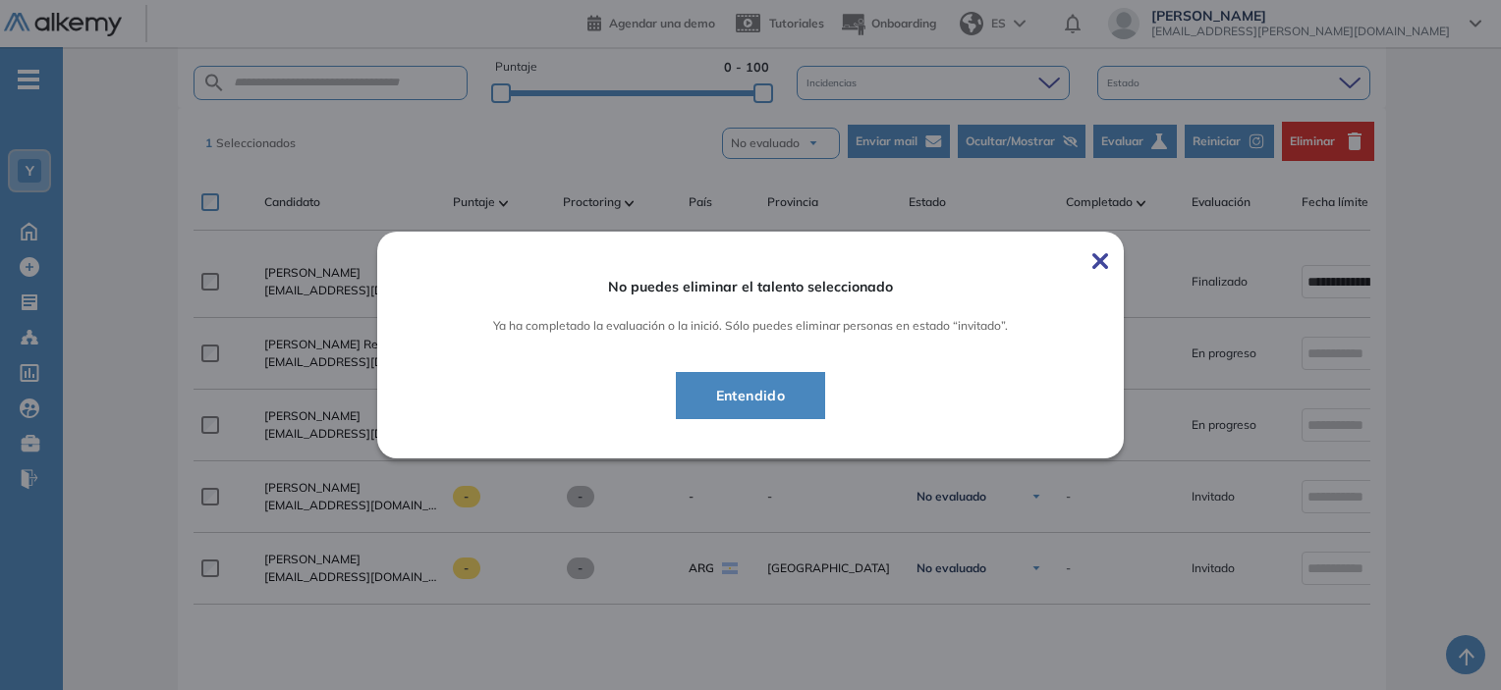
click at [1103, 259] on img at bounding box center [1100, 261] width 16 height 16
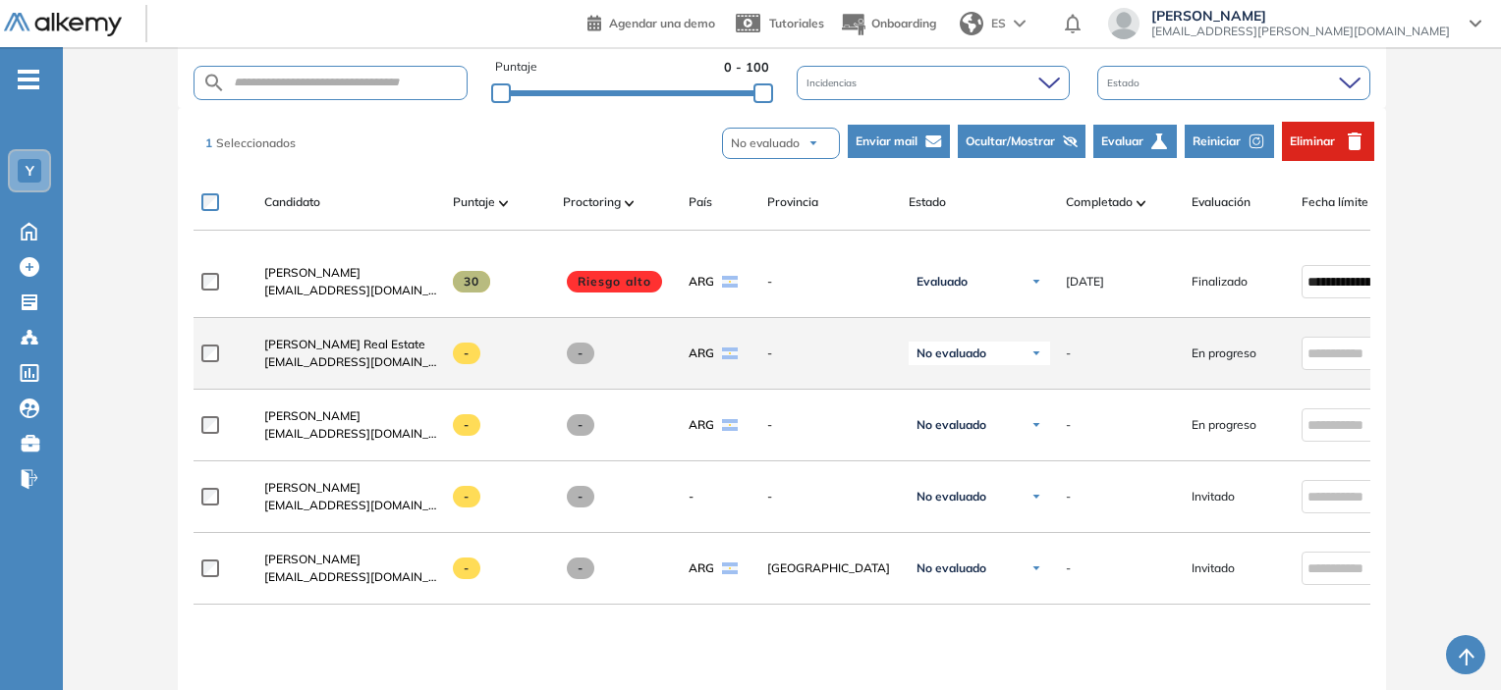
click at [989, 365] on div "No evaluado" at bounding box center [979, 354] width 141 height 24
click at [964, 503] on li "Rechazado" at bounding box center [960, 501] width 57 height 20
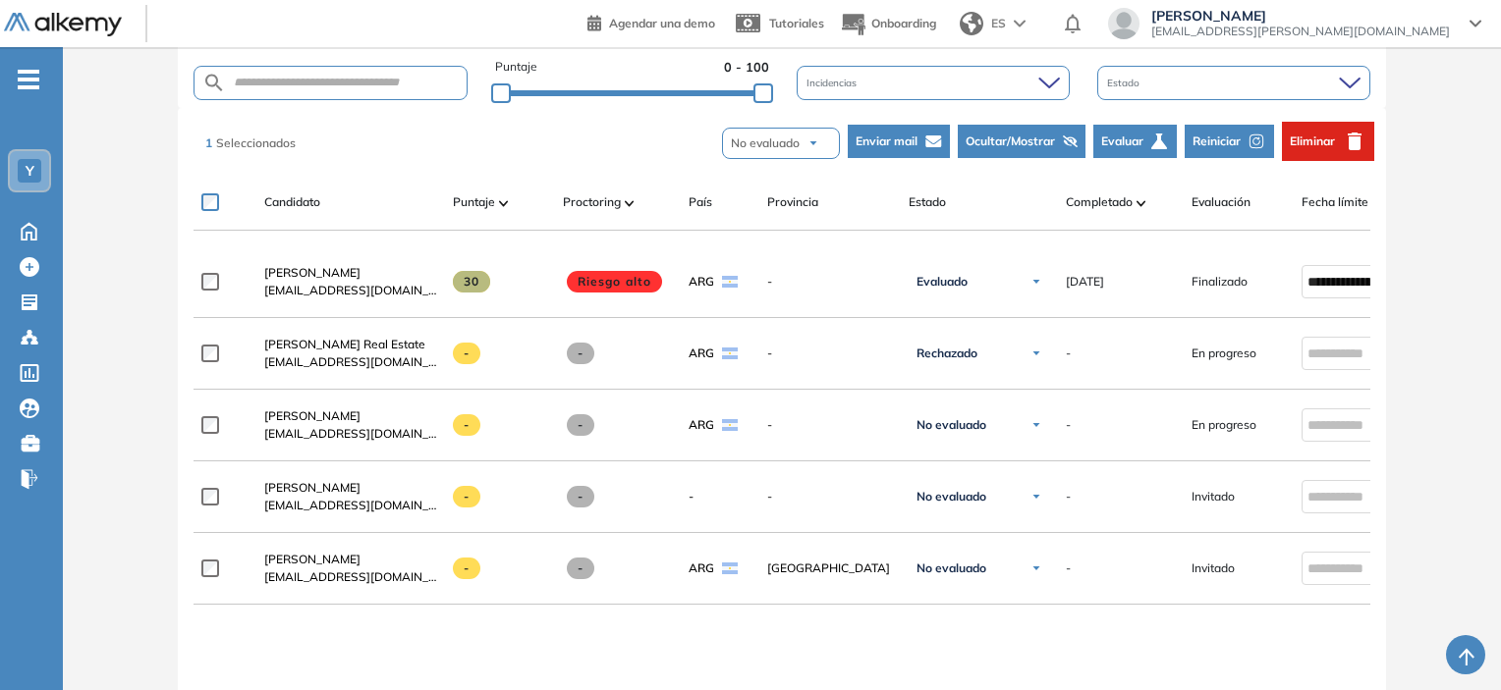
click at [1342, 152] on button "Eliminar" at bounding box center [1328, 141] width 92 height 39
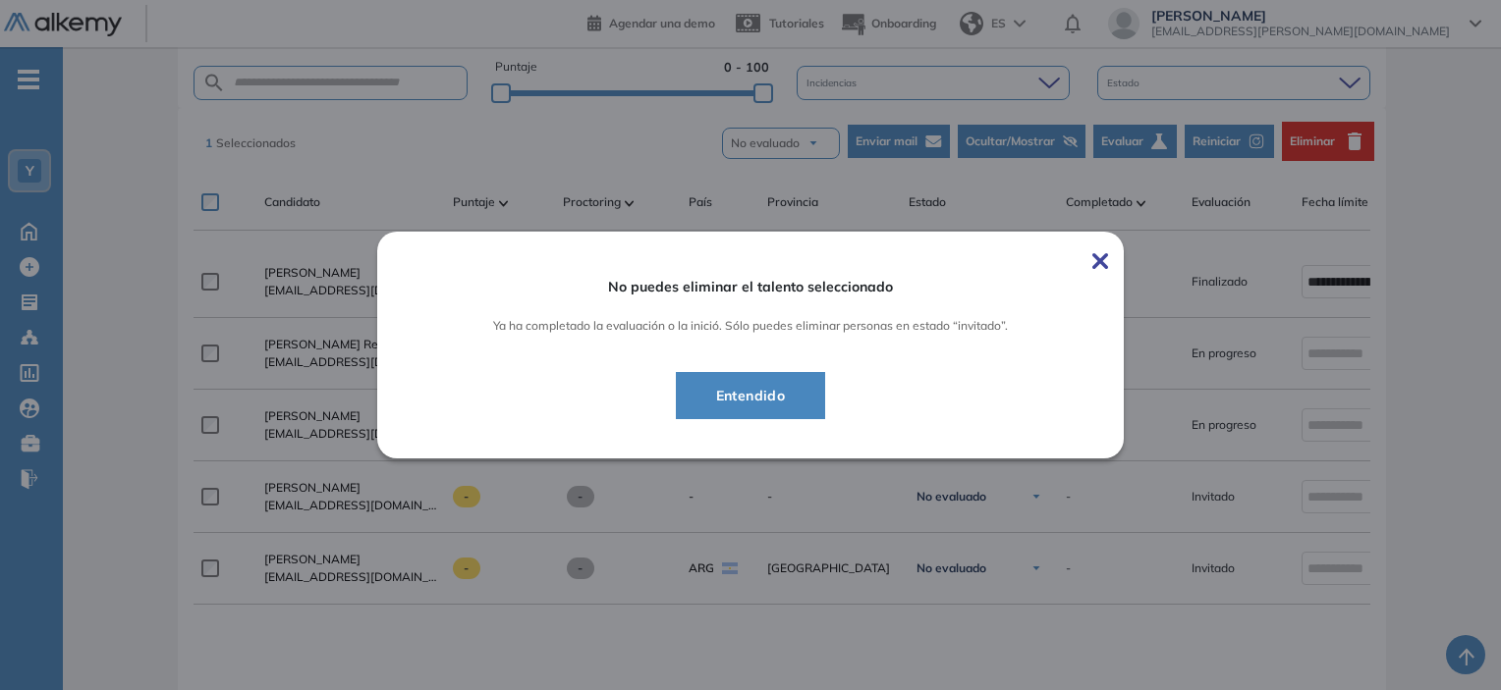
click at [775, 382] on button "Entendido" at bounding box center [751, 395] width 150 height 47
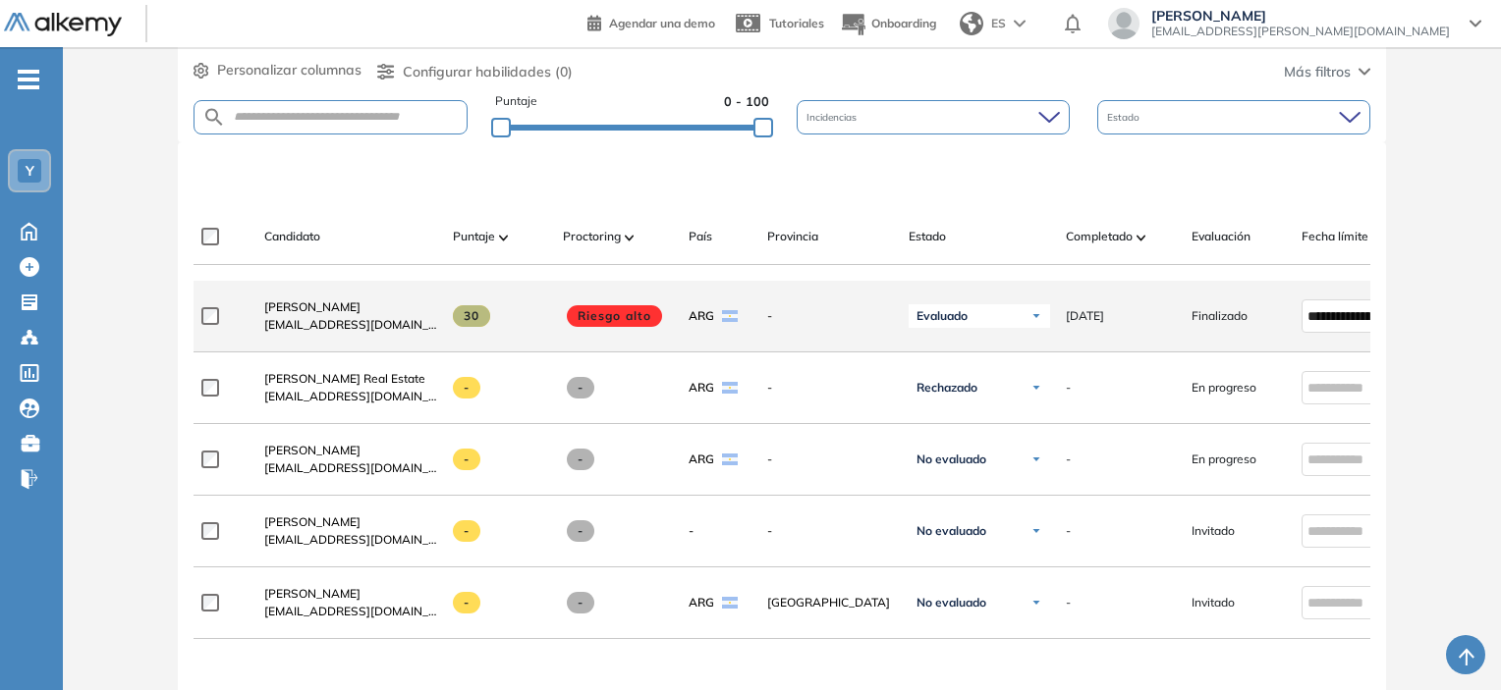
scroll to position [491, 0]
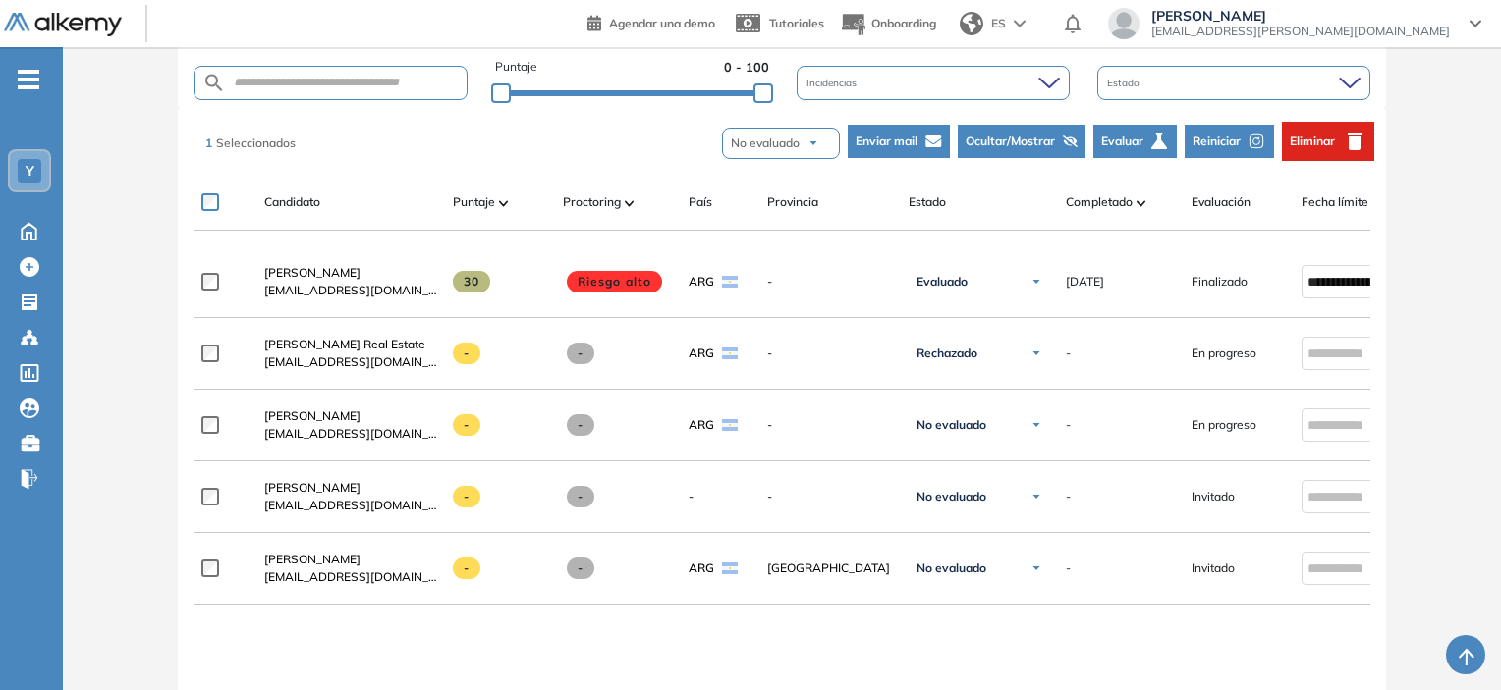
click at [1337, 148] on button "Eliminar" at bounding box center [1328, 141] width 92 height 39
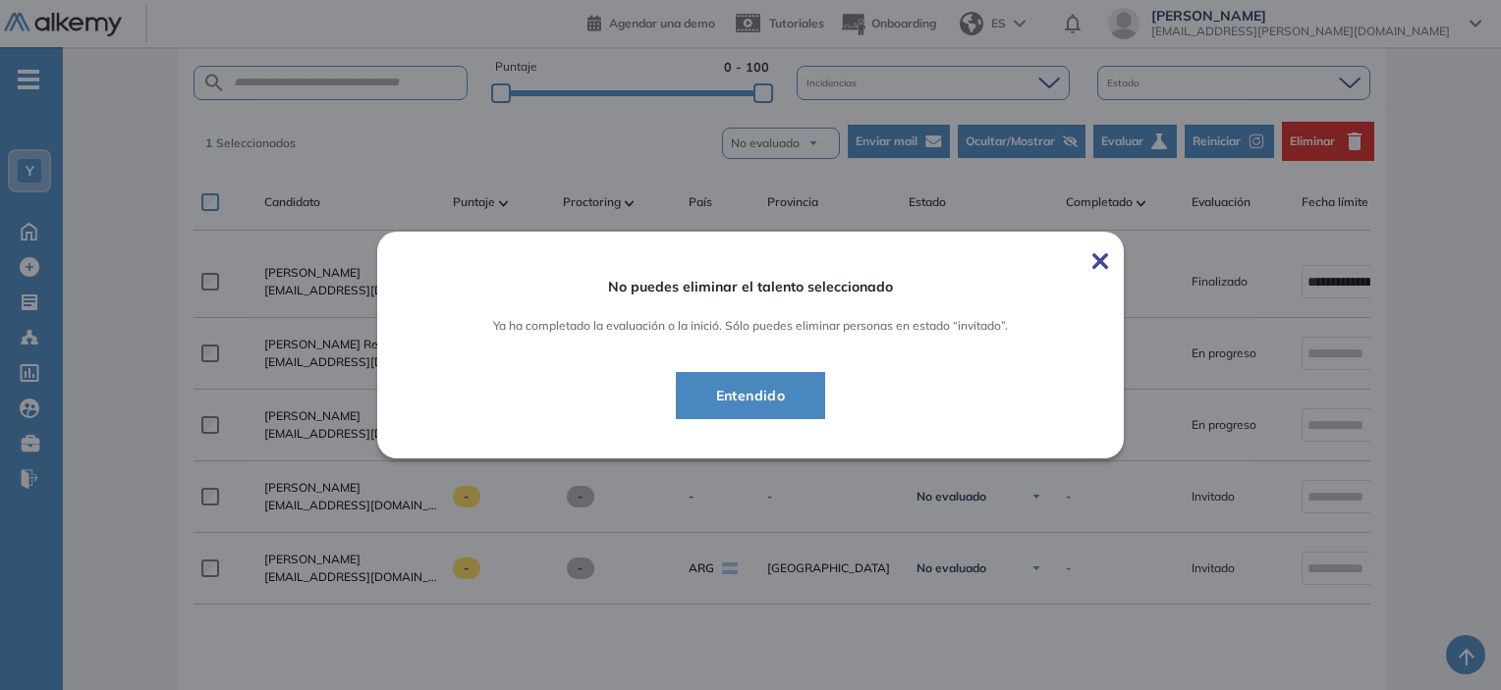
click at [798, 393] on span "Entendido" at bounding box center [750, 396] width 101 height 24
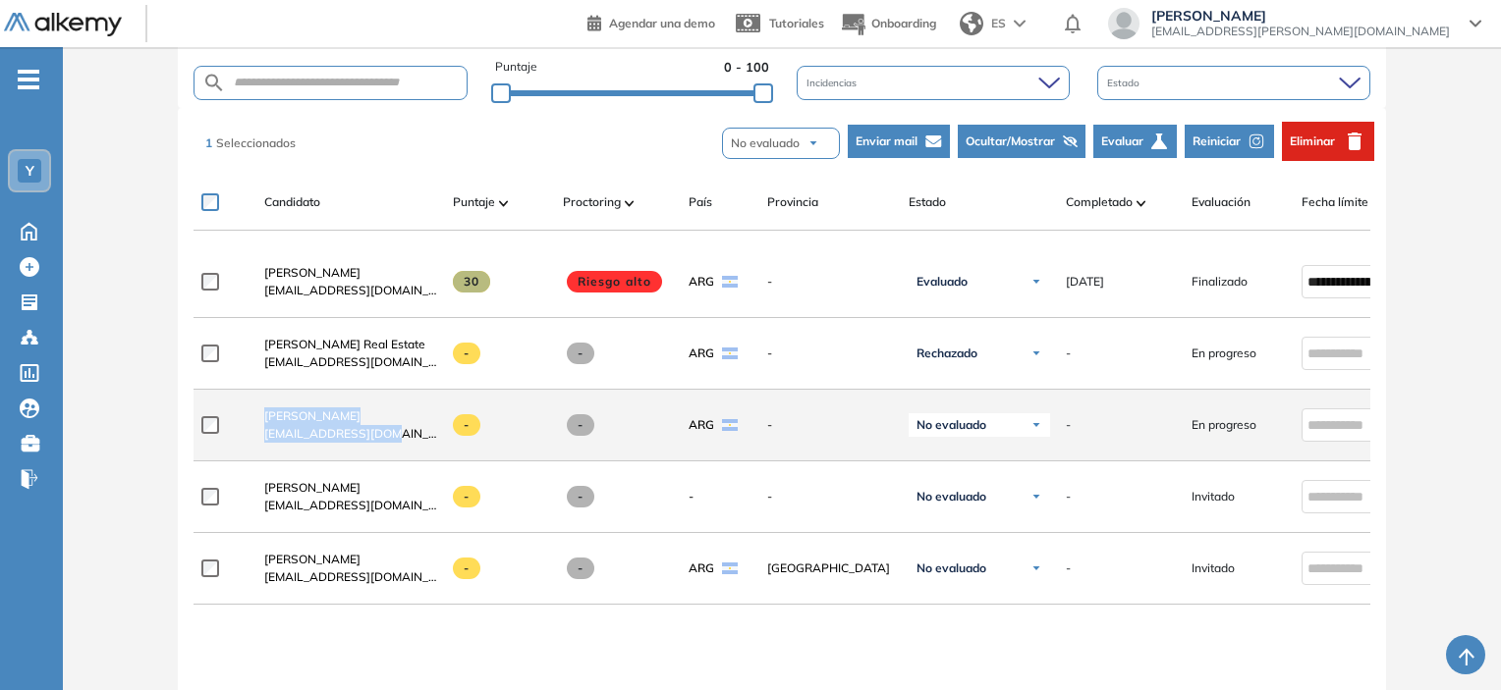
drag, startPoint x: 271, startPoint y: 409, endPoint x: 245, endPoint y: 405, distance: 26.8
click at [245, 405] on div "Lucas Rodríguez lucasrg66@gmail.com - - ARG - No evaluado No evaluado Evaluado …" at bounding box center [853, 426] width 1320 height 72
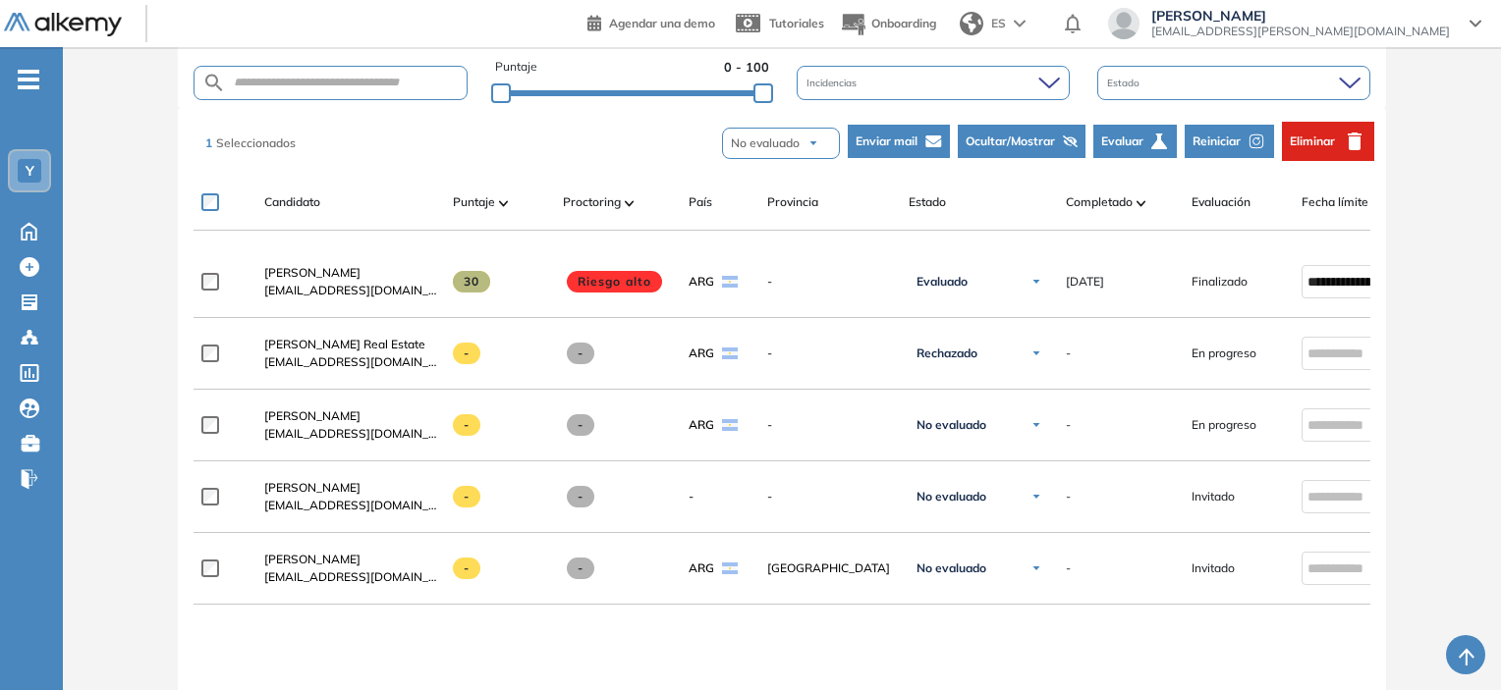
drag, startPoint x: 149, startPoint y: 365, endPoint x: 157, endPoint y: 376, distance: 13.4
click at [157, 373] on div "Evaluación : Segunda evaluación - Asesor Comercial. Abierta Ver evaluación Cerr…" at bounding box center [782, 292] width 1422 height 1395
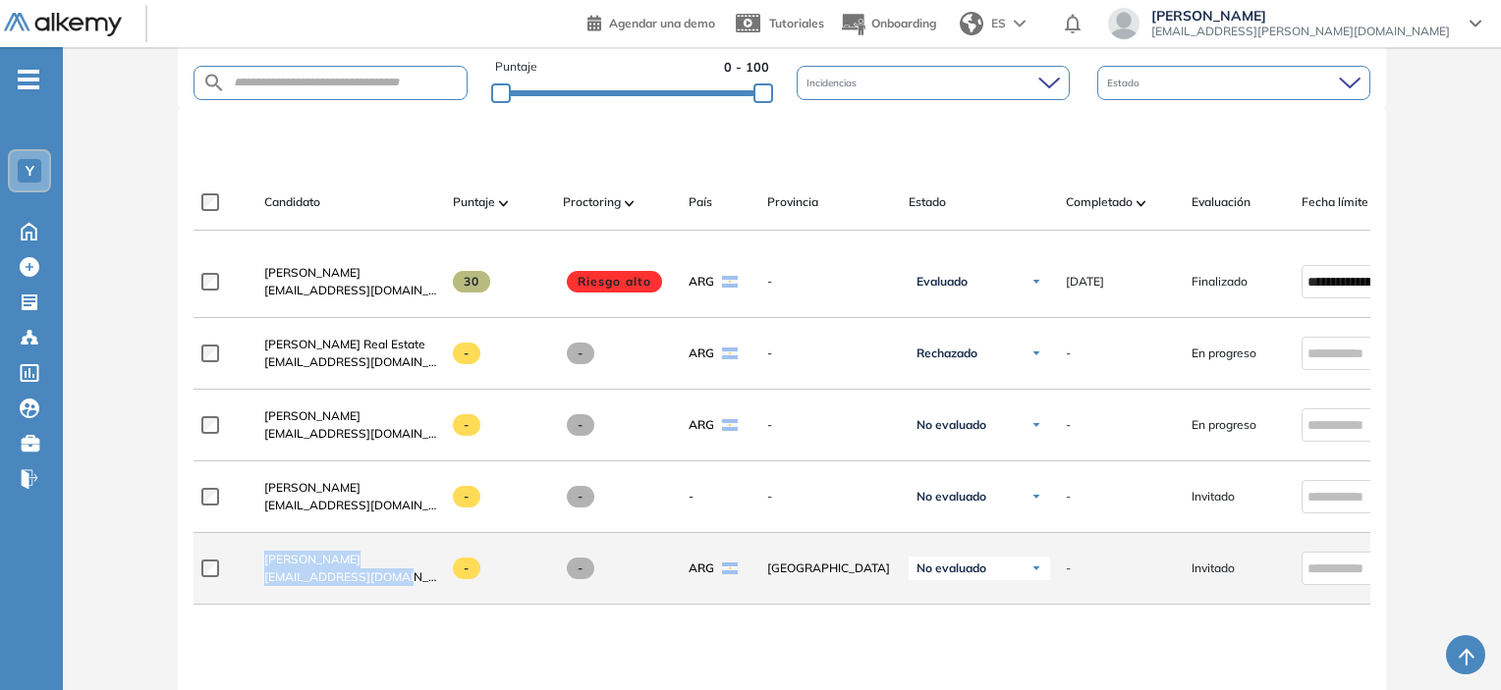
drag, startPoint x: 396, startPoint y: 588, endPoint x: 195, endPoint y: 263, distance: 381.9
click at [234, 550] on div "Joan Sandoval jovialexis5@gmail.com - - ARG Buenos Aires No evaluado No evaluad…" at bounding box center [853, 569] width 1320 height 72
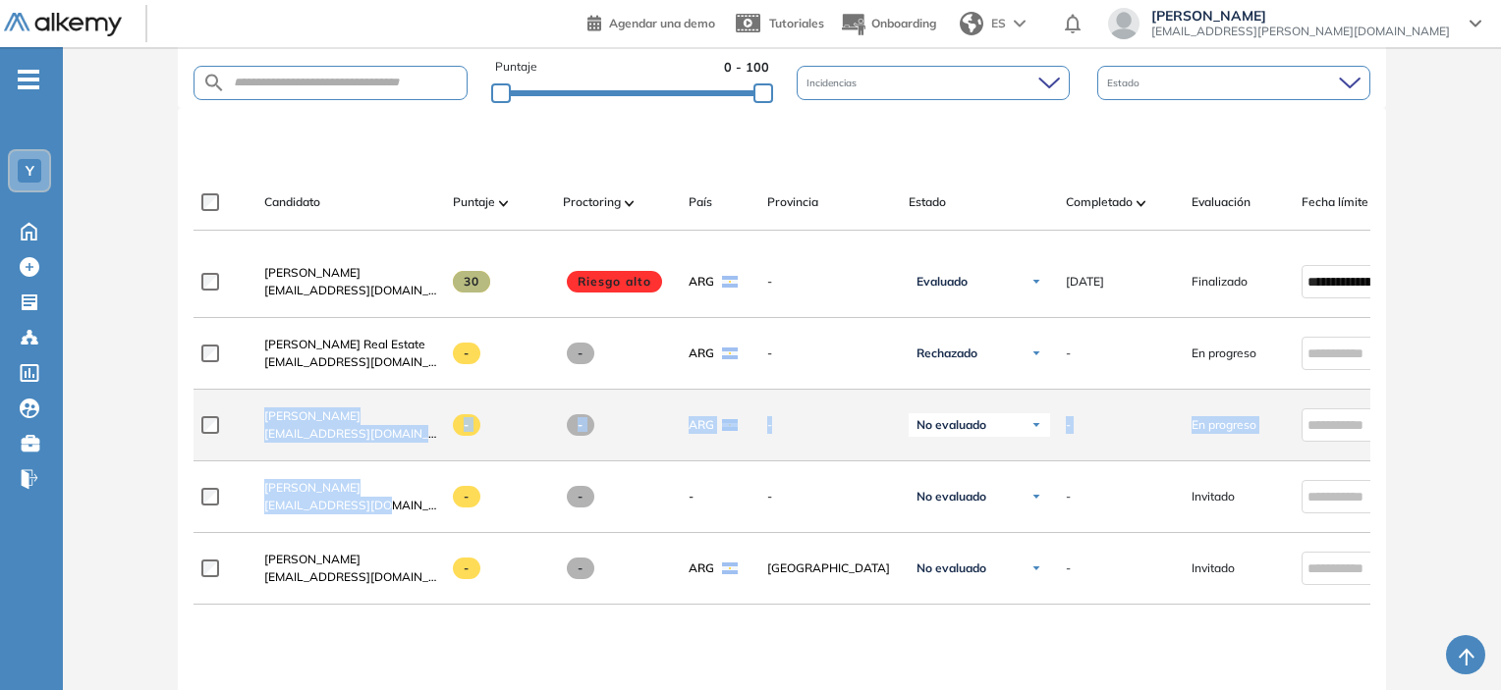
drag, startPoint x: 409, startPoint y: 515, endPoint x: 241, endPoint y: 410, distance: 198.1
click at [241, 410] on div "**********" at bounding box center [782, 591] width 1178 height 689
click at [435, 426] on div "Lucas Rodríguez lucasrg66@gmail.com" at bounding box center [350, 425] width 173 height 35
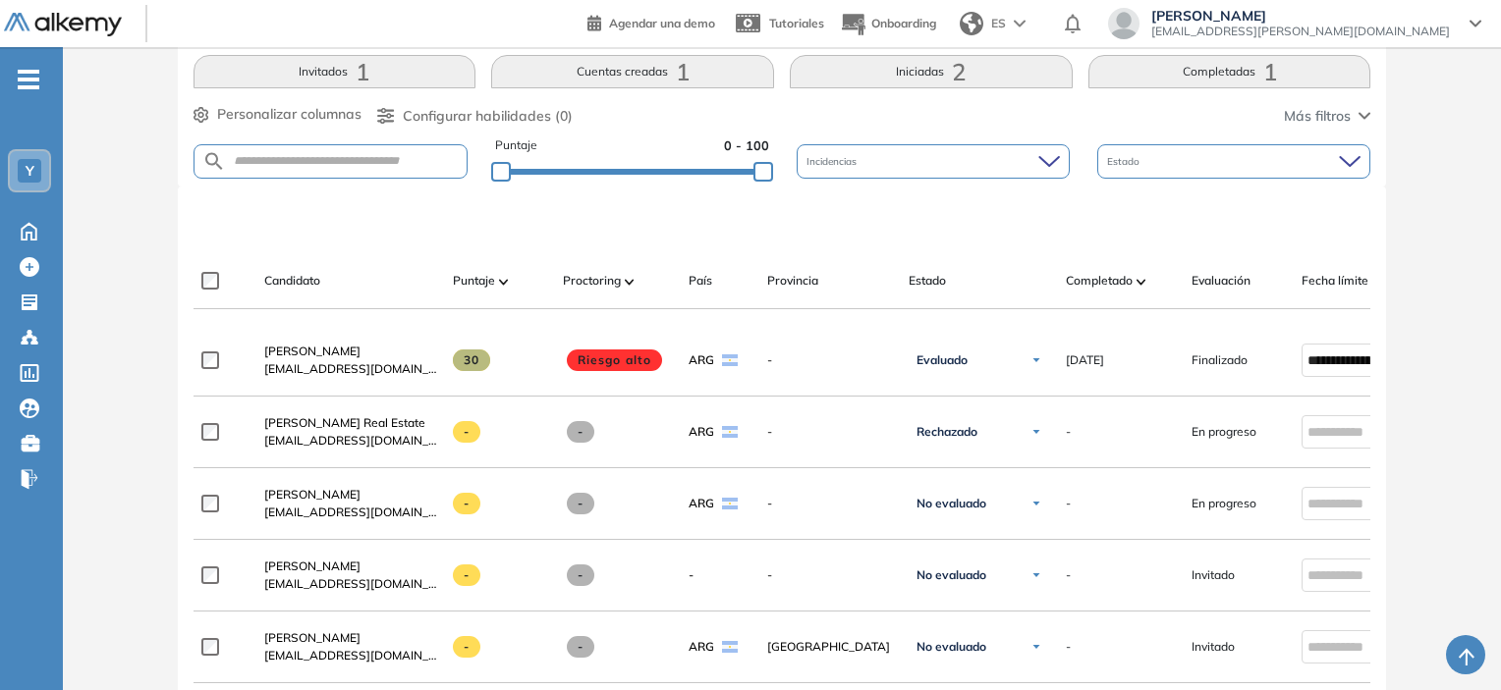
scroll to position [295, 0]
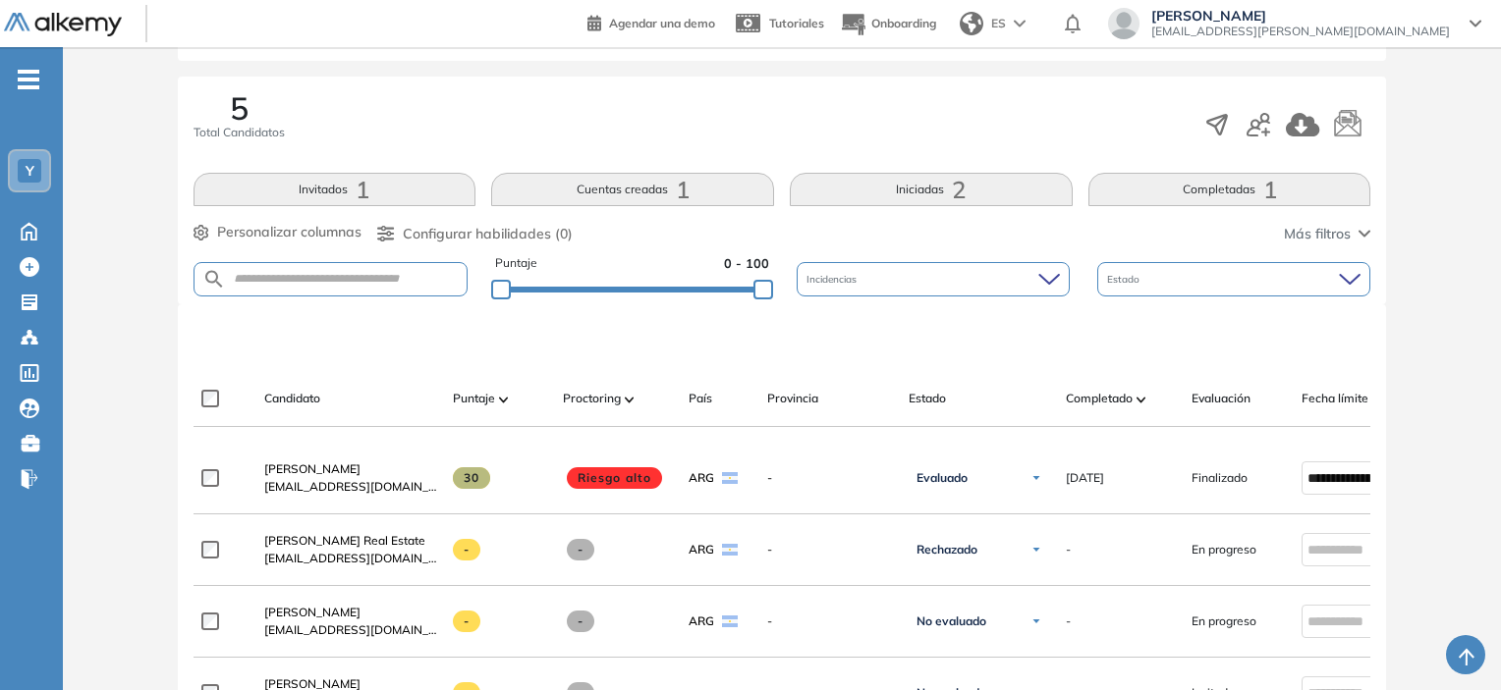
click at [26, 16] on img at bounding box center [63, 25] width 118 height 25
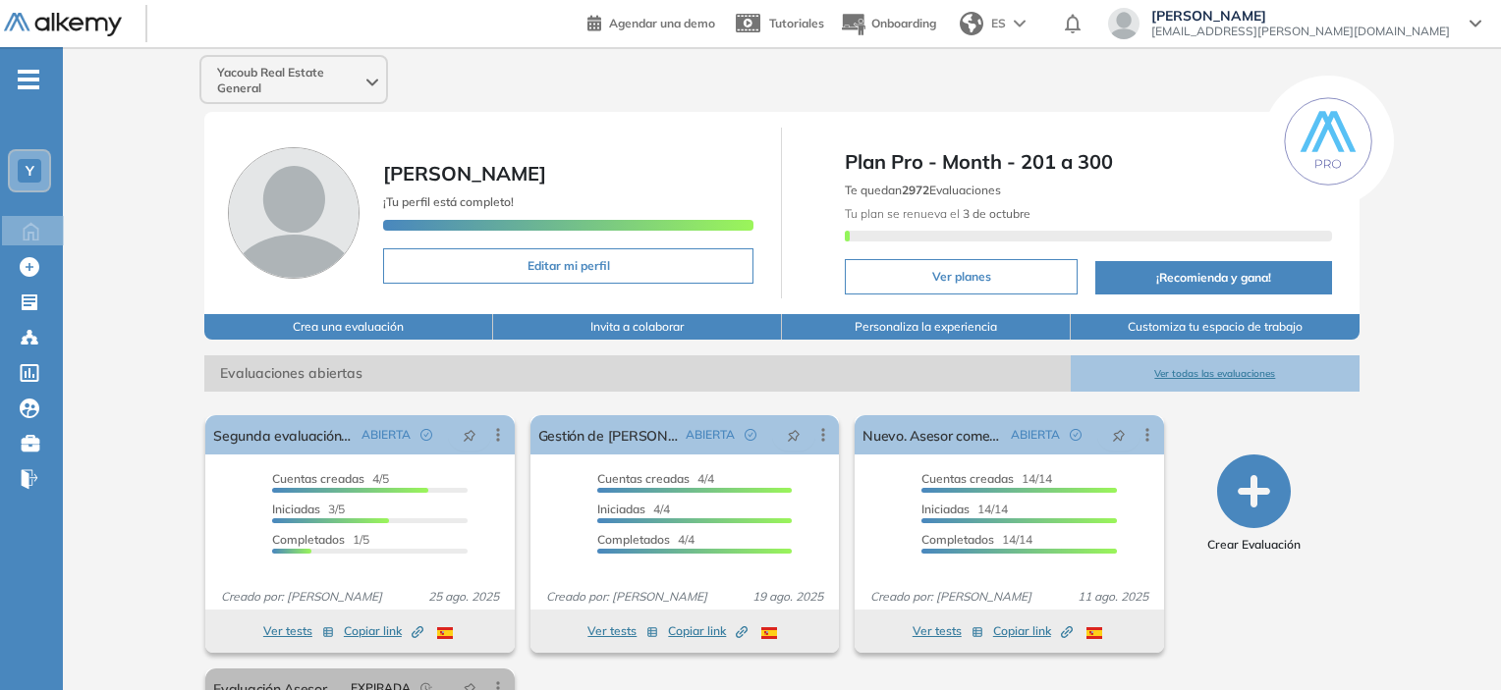
click at [48, 23] on img at bounding box center [63, 25] width 118 height 25
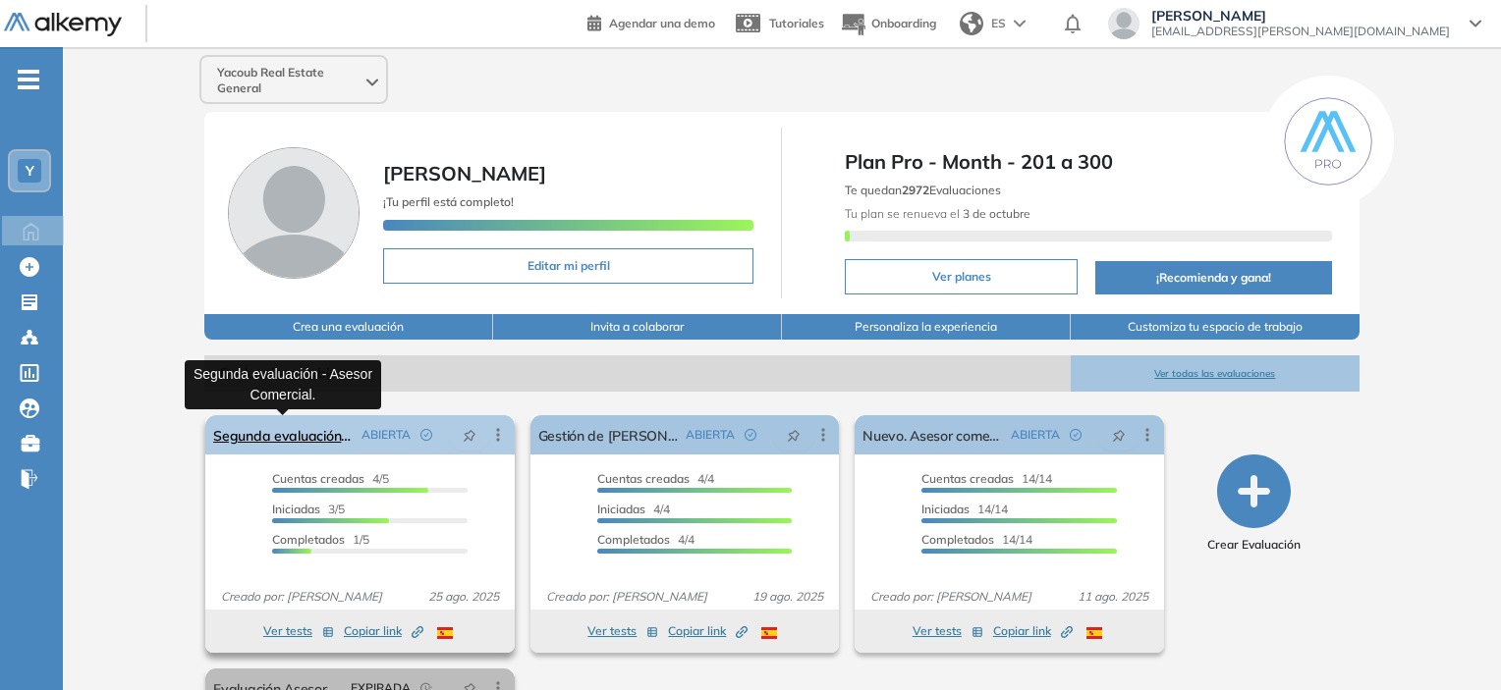
click at [321, 434] on link "Segunda evaluación - Asesor Comercial." at bounding box center [282, 434] width 139 height 39
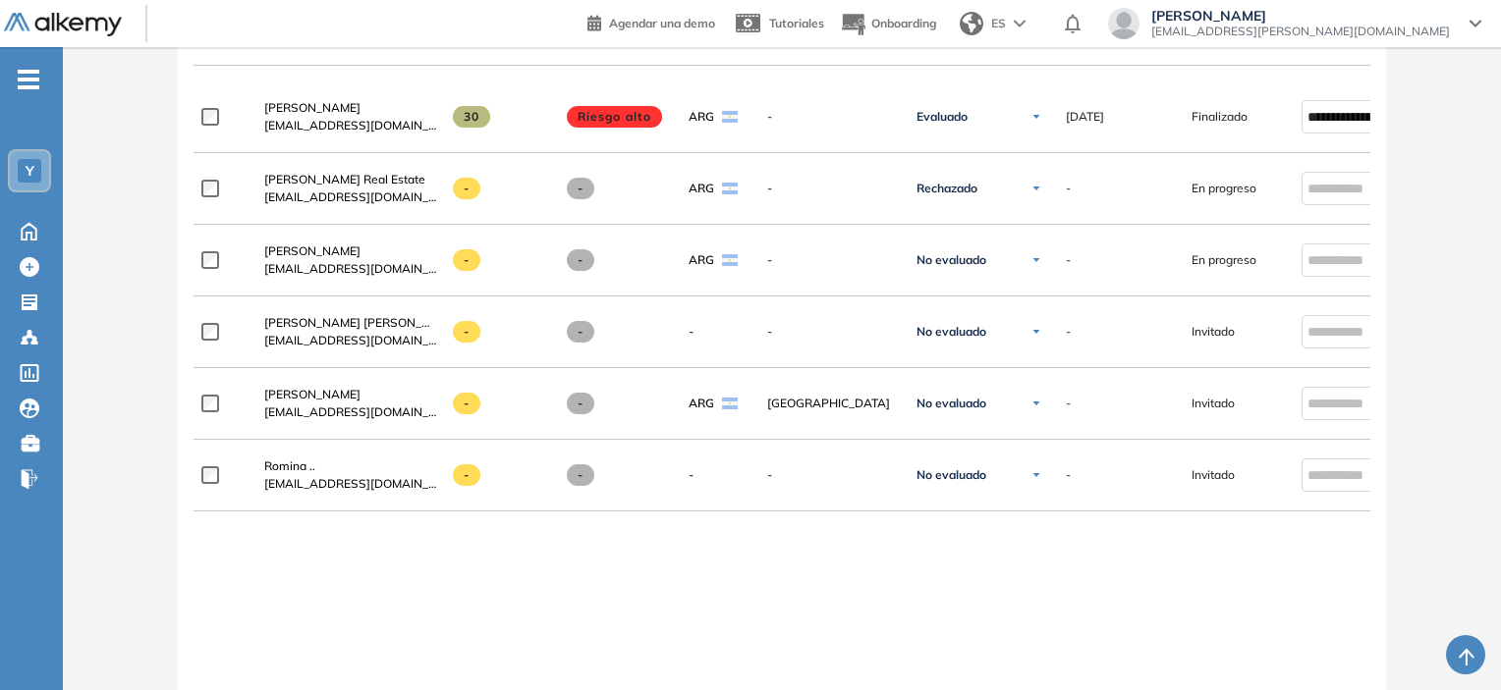
scroll to position [688, 0]
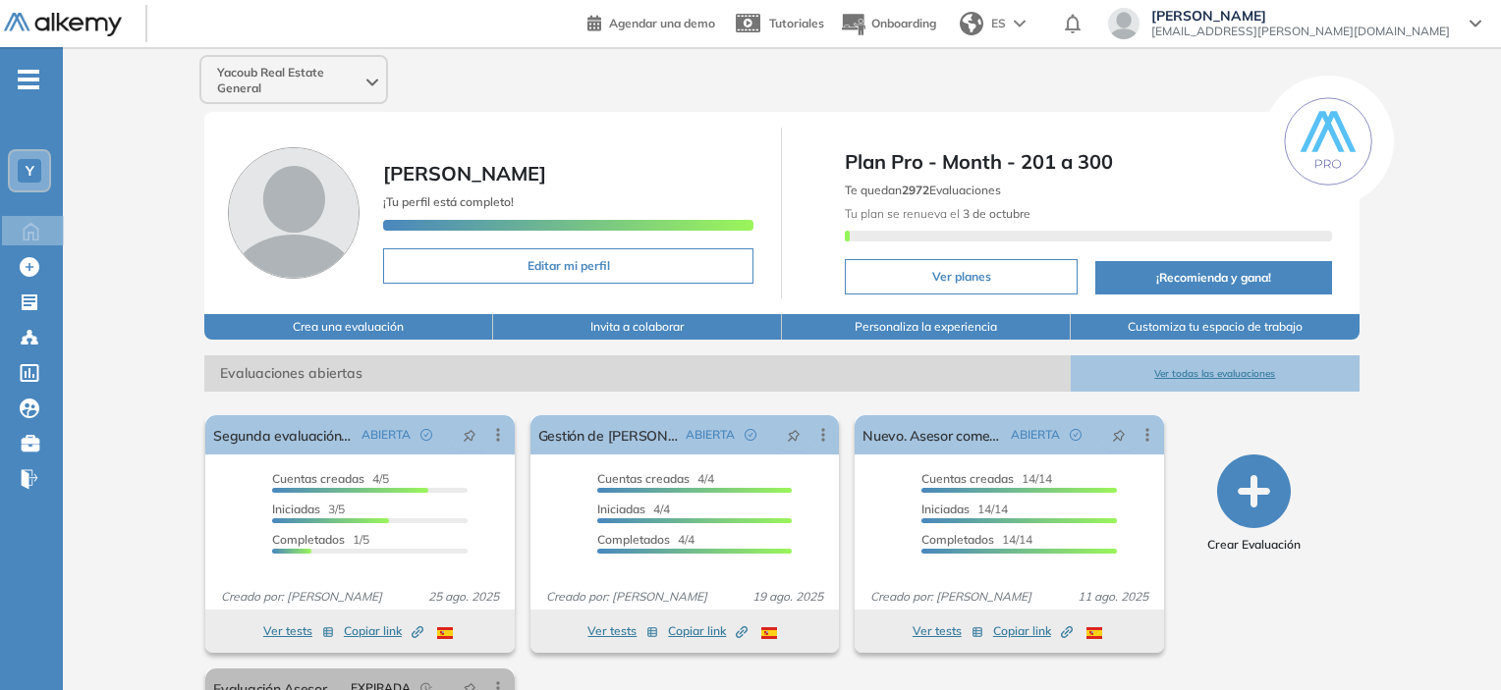
click at [35, 64] on div "-" at bounding box center [29, 63] width 59 height 16
click at [29, 75] on span "-" at bounding box center [29, 78] width 22 height 16
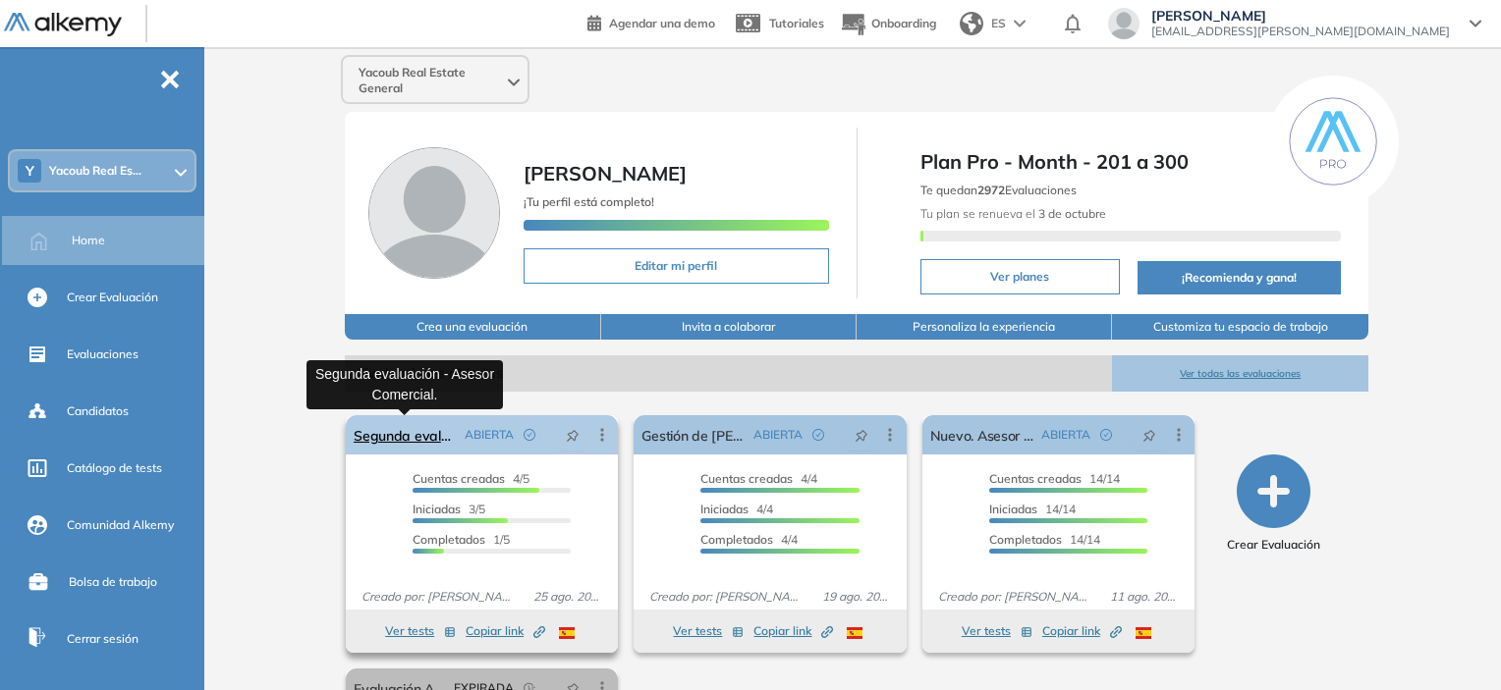
click at [387, 436] on link "Segunda evaluación - Asesor Comercial." at bounding box center [405, 434] width 103 height 39
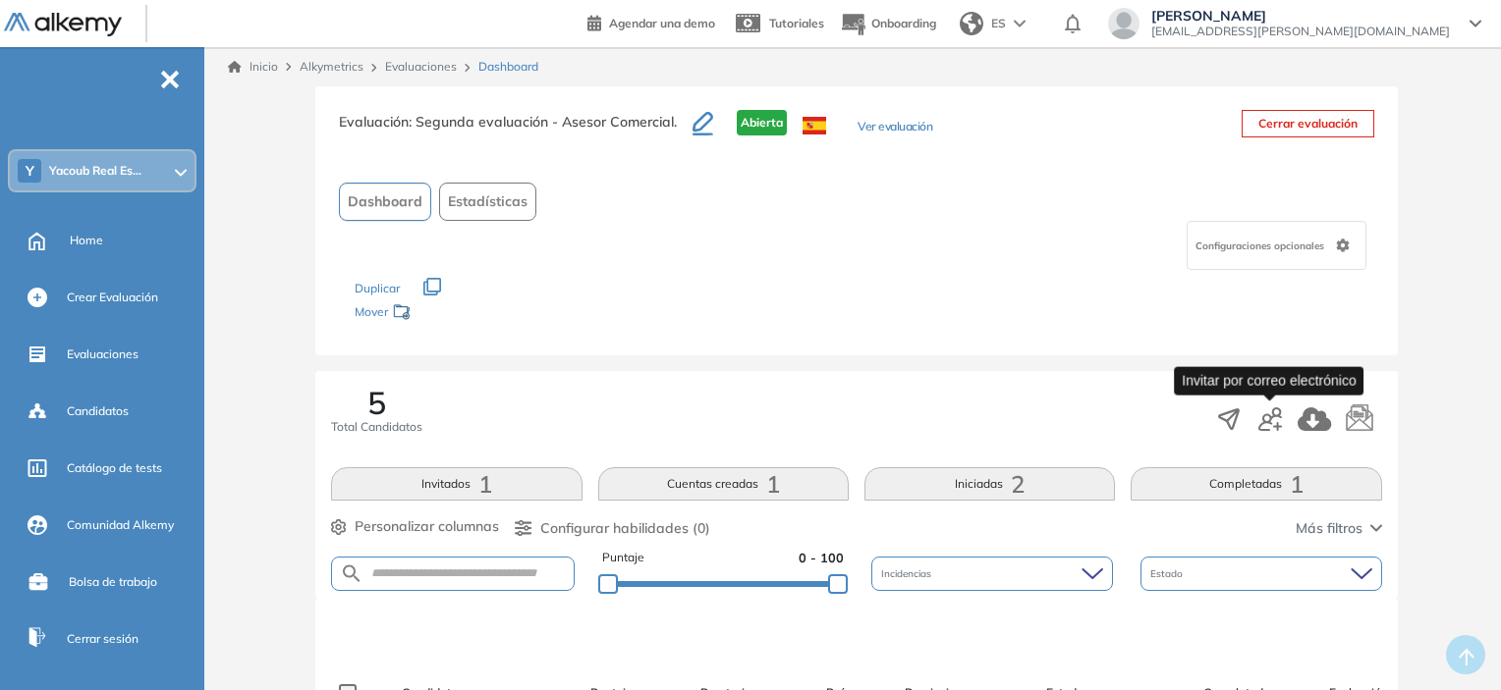
click at [753, 423] on icon "button" at bounding box center [1270, 420] width 24 height 24
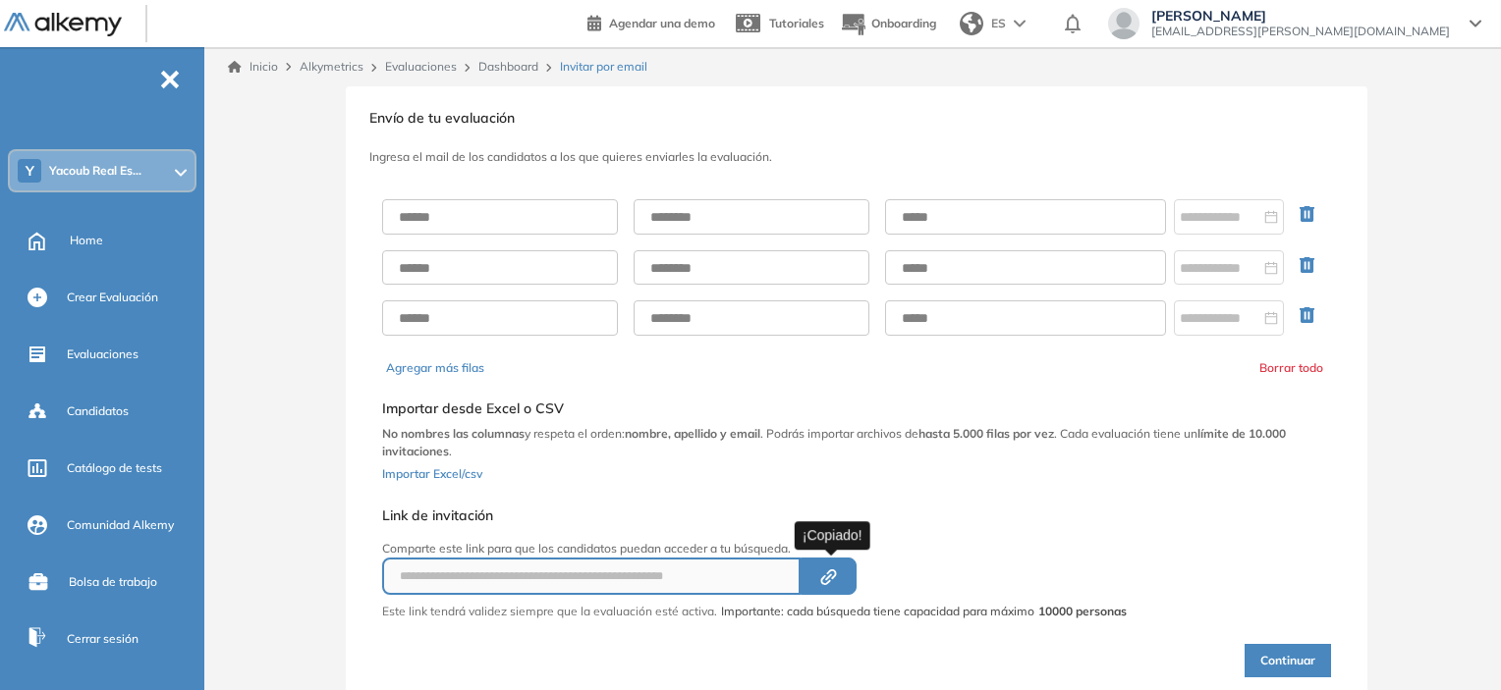
click at [753, 564] on button "Created by potrace 1.16, written by [PERSON_NAME] [DATE]-[DATE]" at bounding box center [828, 576] width 56 height 37
click at [516, 233] on input "text" at bounding box center [500, 216] width 236 height 35
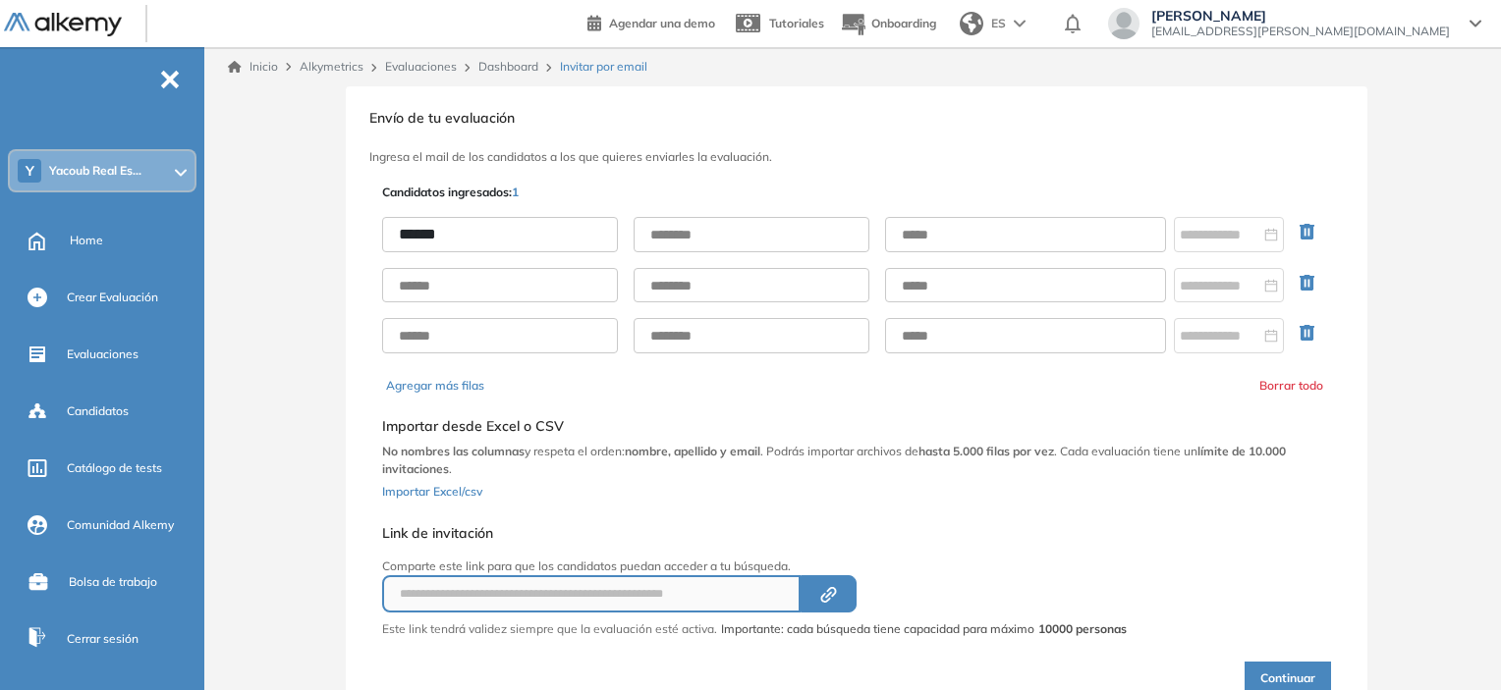
type input "******"
type input "********"
click at [753, 232] on input "text" at bounding box center [1025, 234] width 281 height 35
click at [753, 248] on input "text" at bounding box center [1025, 234] width 281 height 35
paste input "**********"
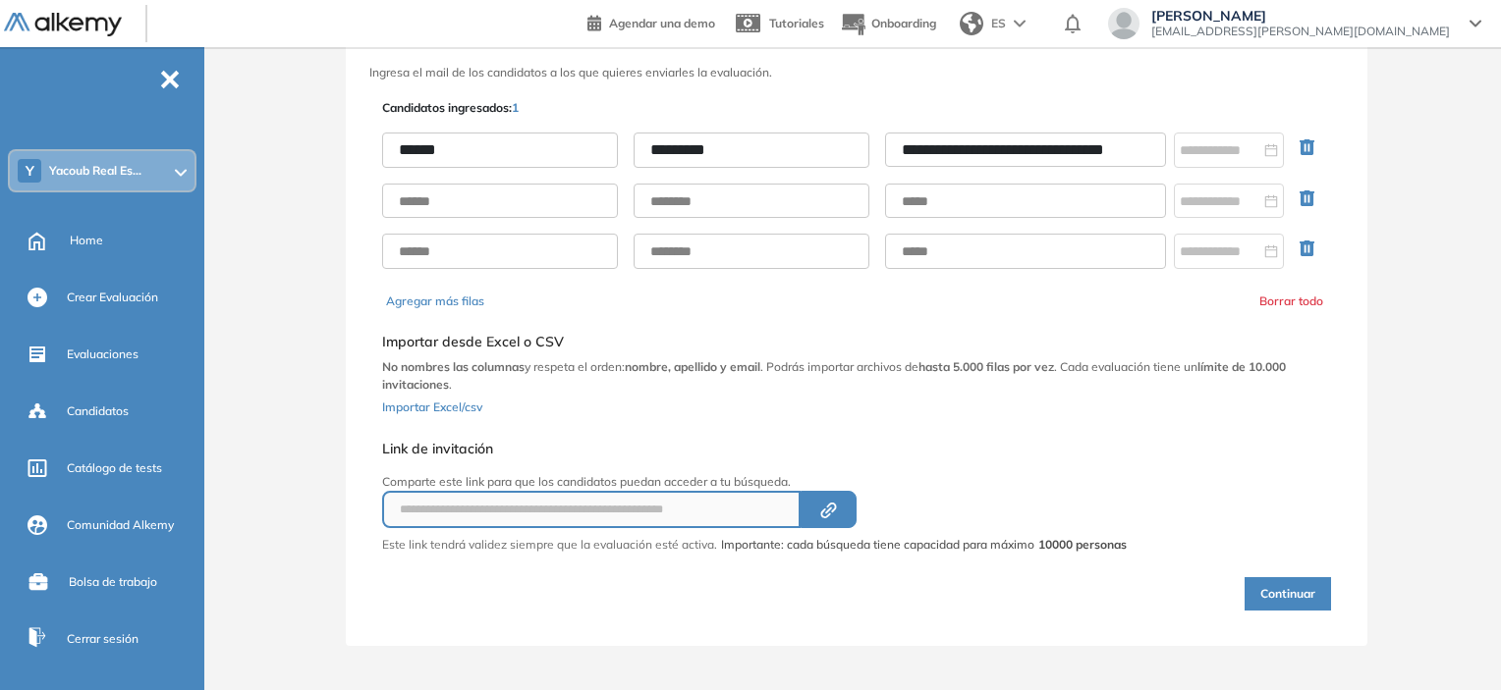
click at [753, 588] on button "Continuar" at bounding box center [1287, 594] width 86 height 33
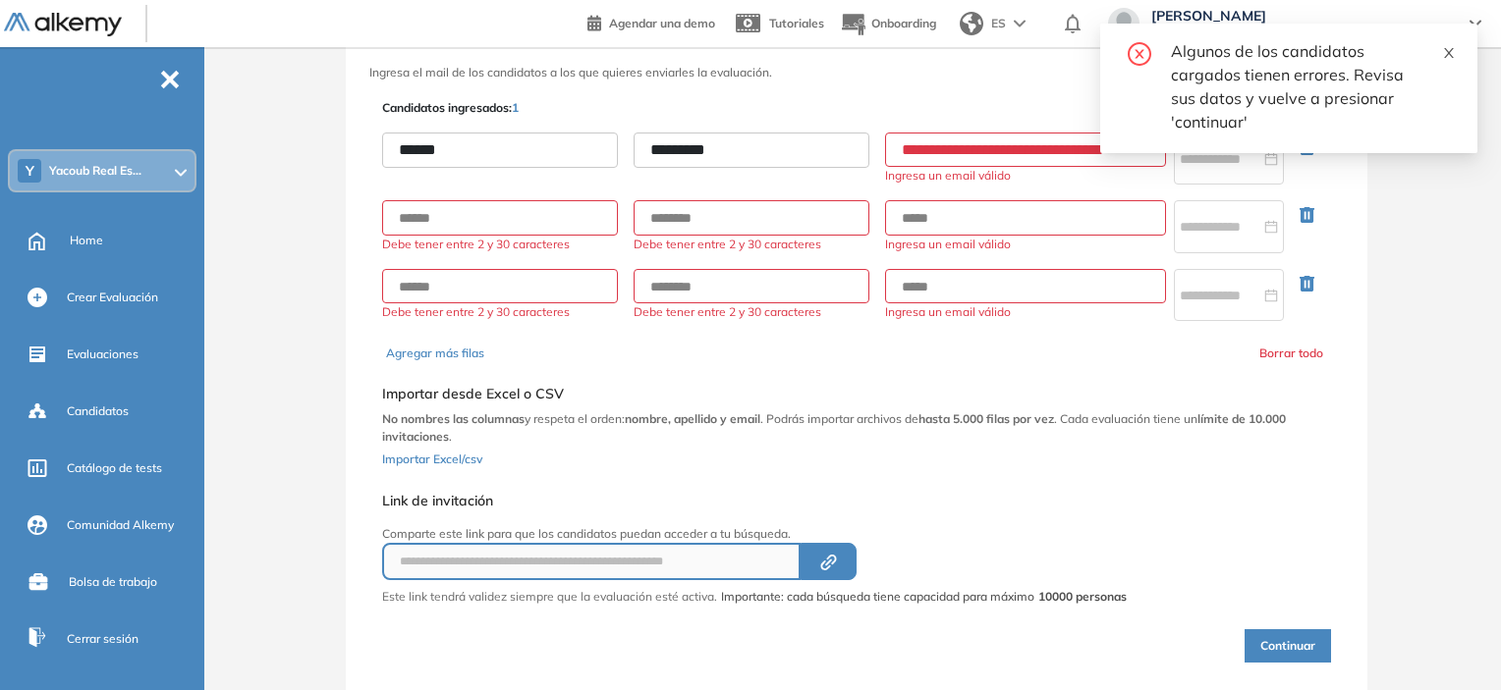
click at [753, 51] on icon "close" at bounding box center [1449, 53] width 14 height 14
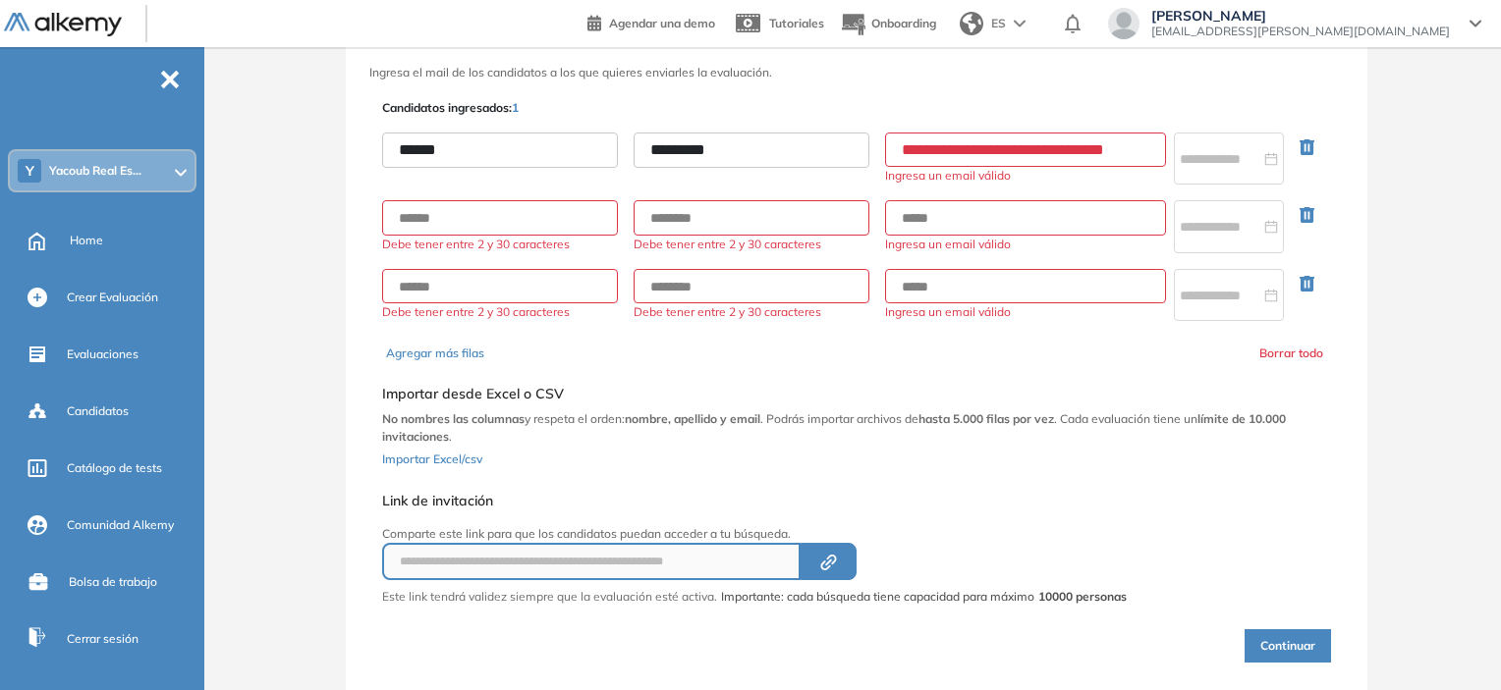
click at [753, 144] on input "**********" at bounding box center [1025, 150] width 281 height 34
click at [753, 142] on input "**********" at bounding box center [1025, 150] width 281 height 34
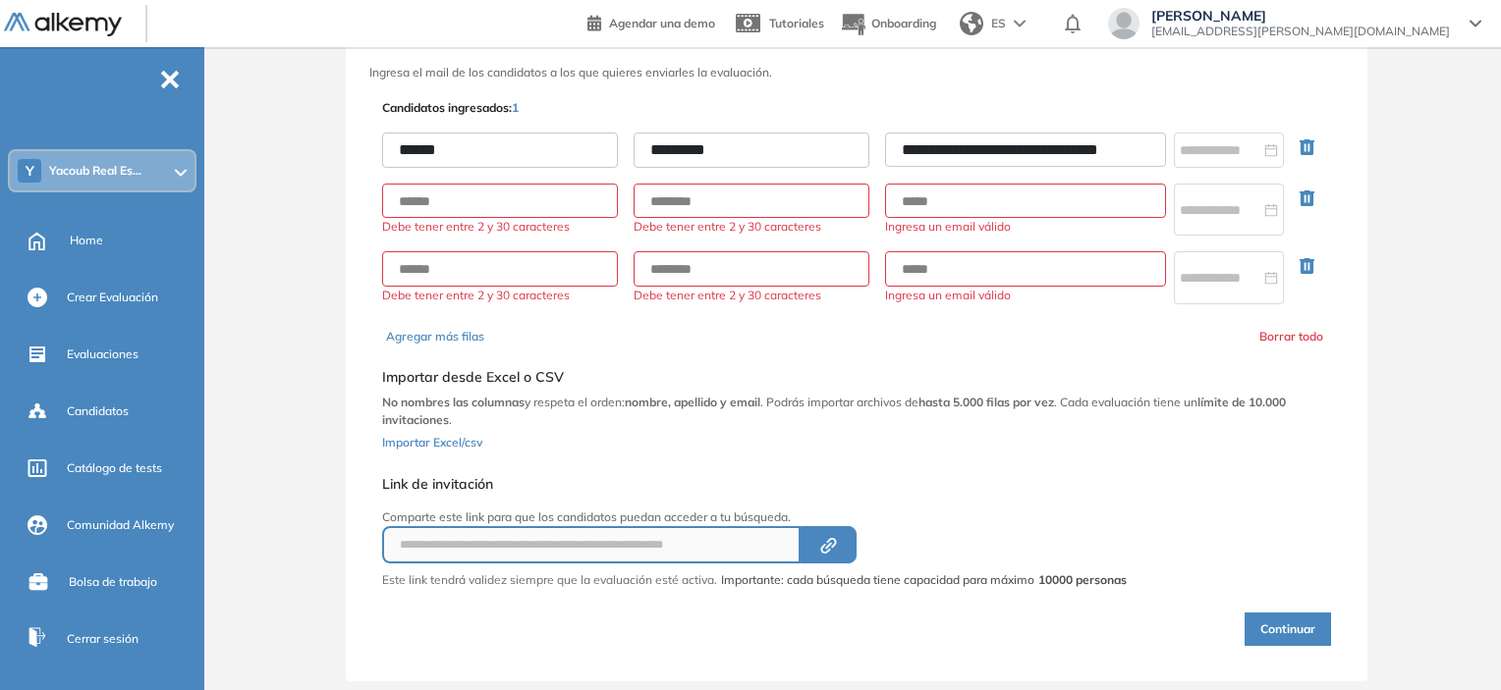
click at [753, 147] on input "**********" at bounding box center [1025, 150] width 281 height 34
type input "**********"
click at [753, 622] on button "Continuar" at bounding box center [1287, 629] width 86 height 33
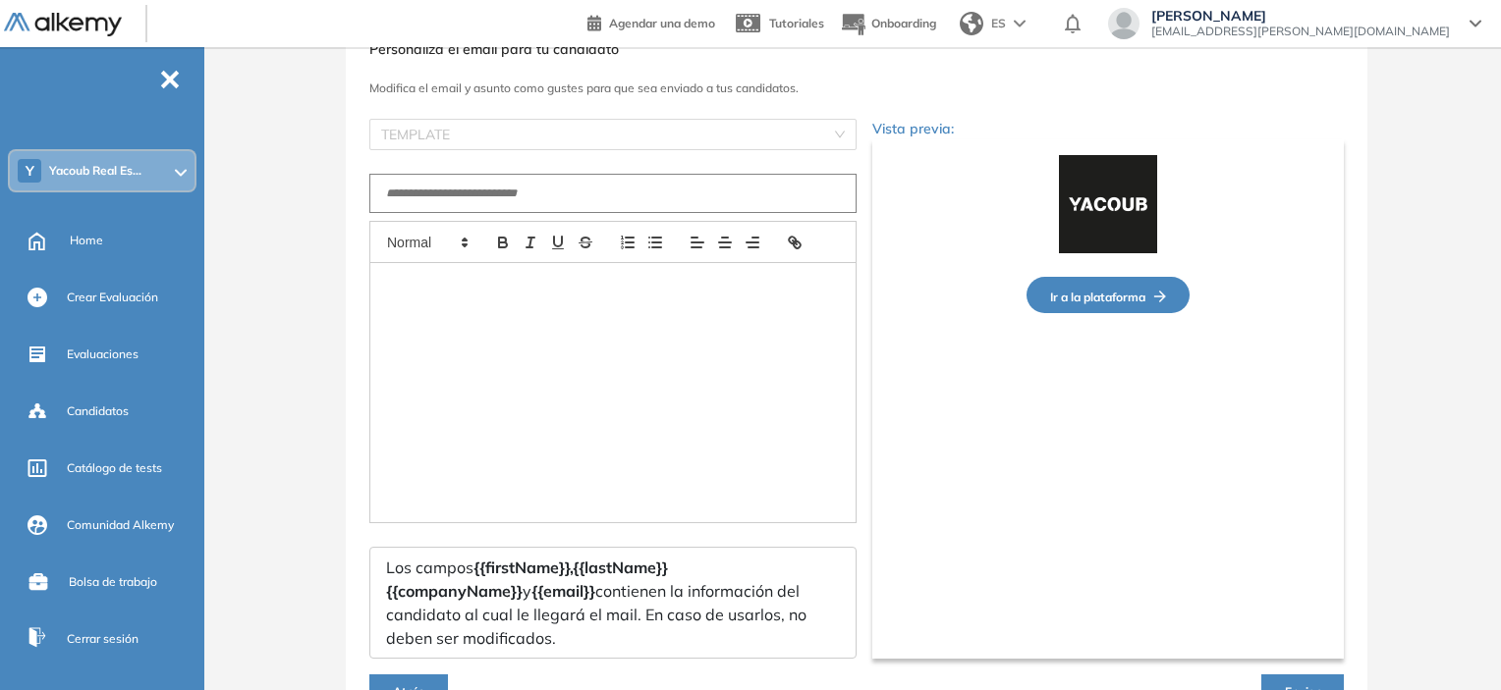
type input "**********"
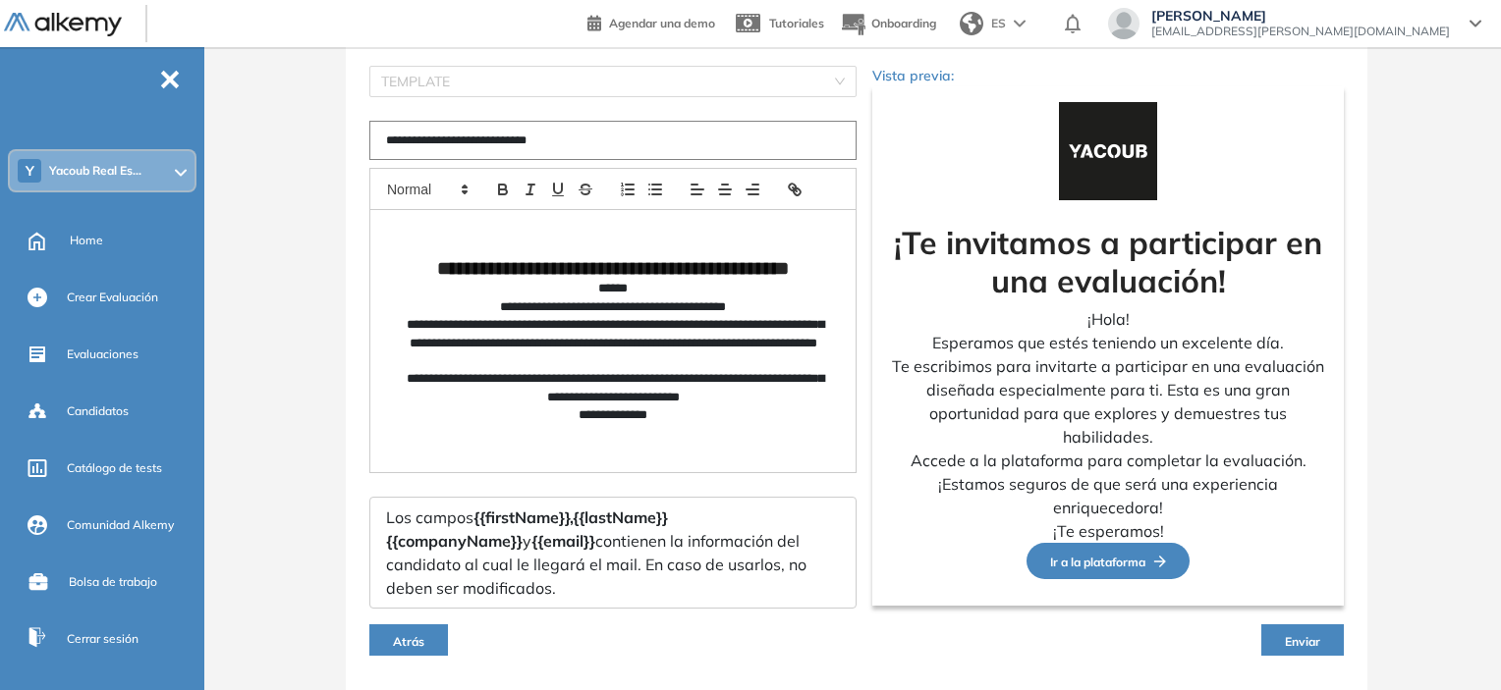
scroll to position [183, 0]
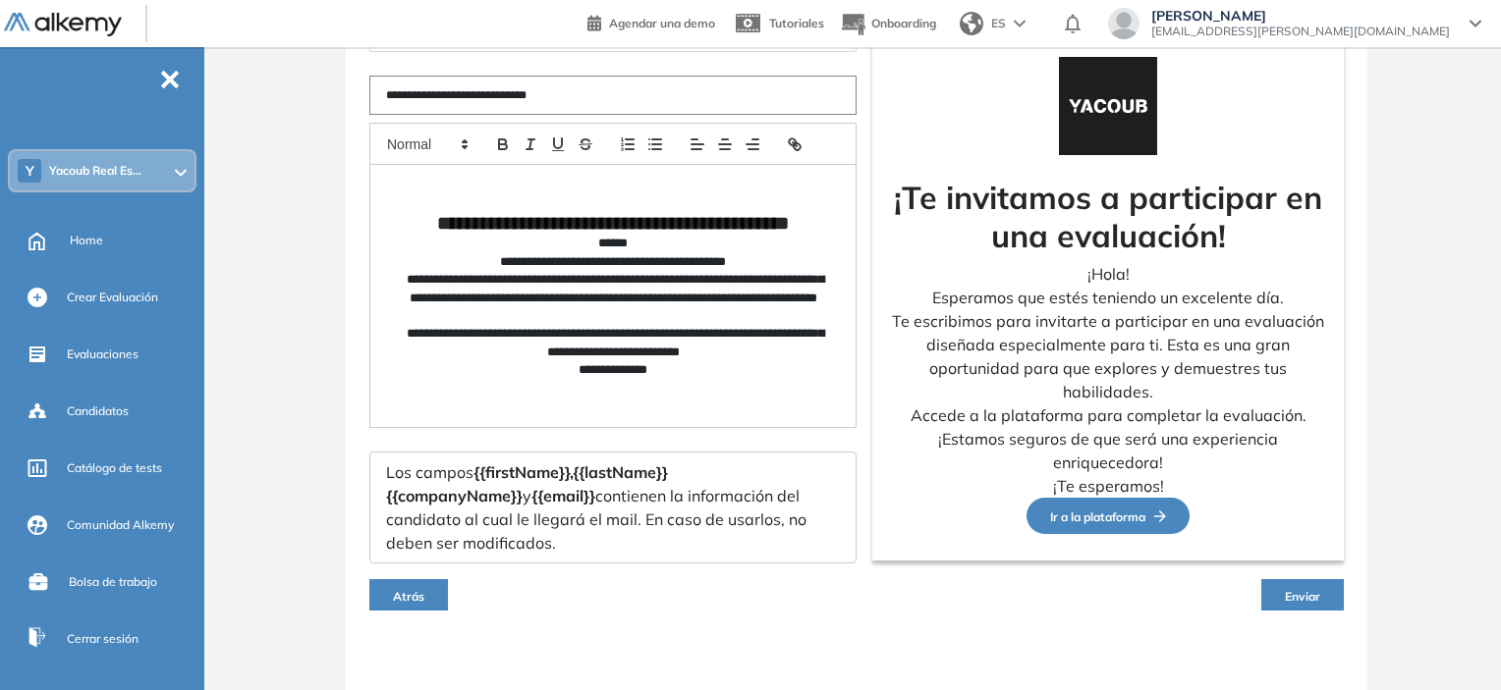
click at [753, 590] on span "Enviar" at bounding box center [1302, 596] width 35 height 15
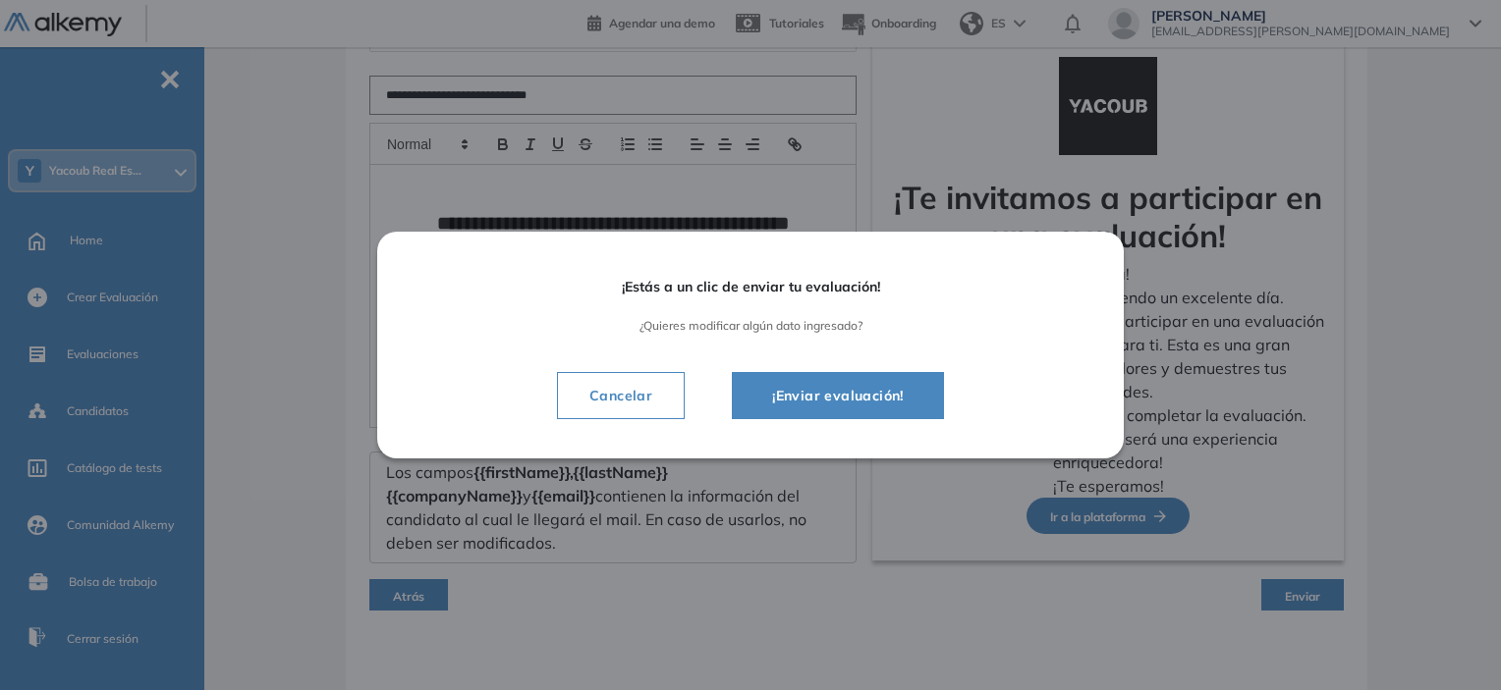
click at [753, 397] on span "¡Enviar evaluación!" at bounding box center [837, 396] width 163 height 24
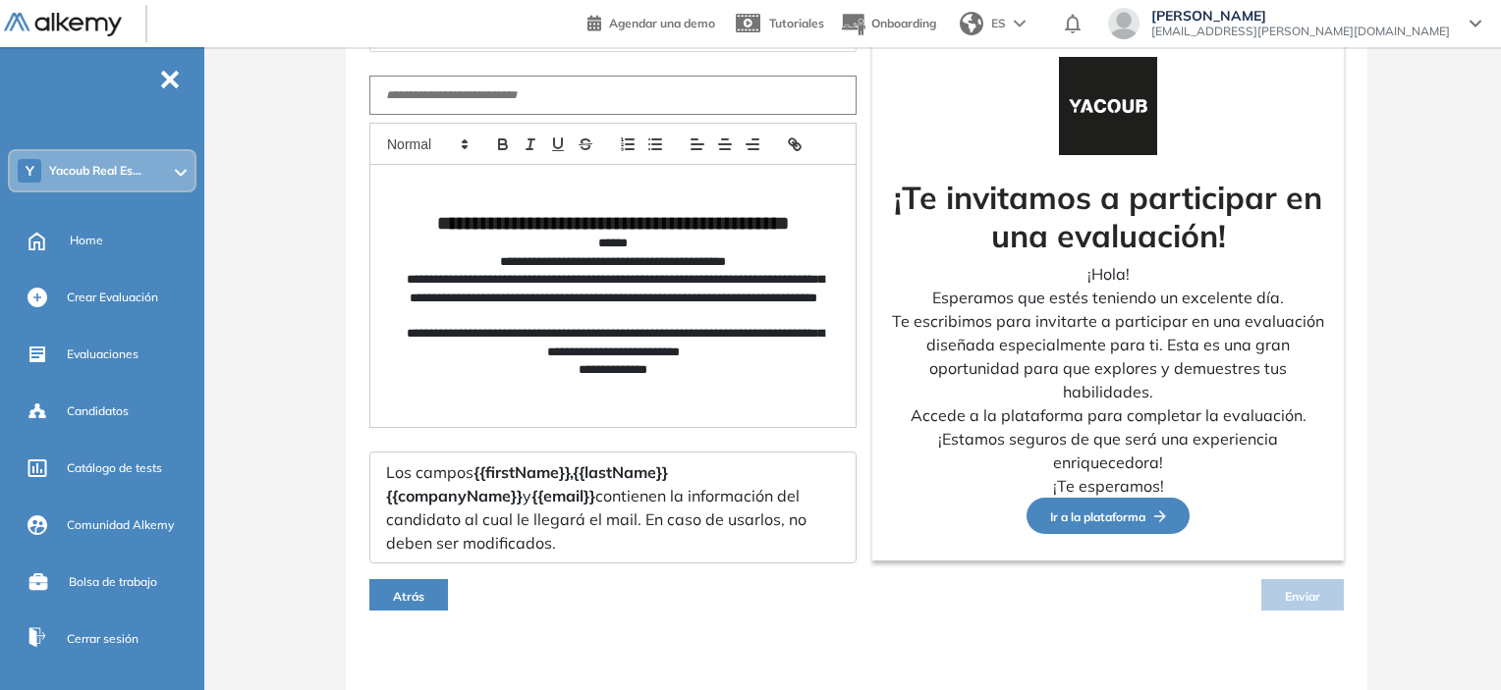
scroll to position [176, 0]
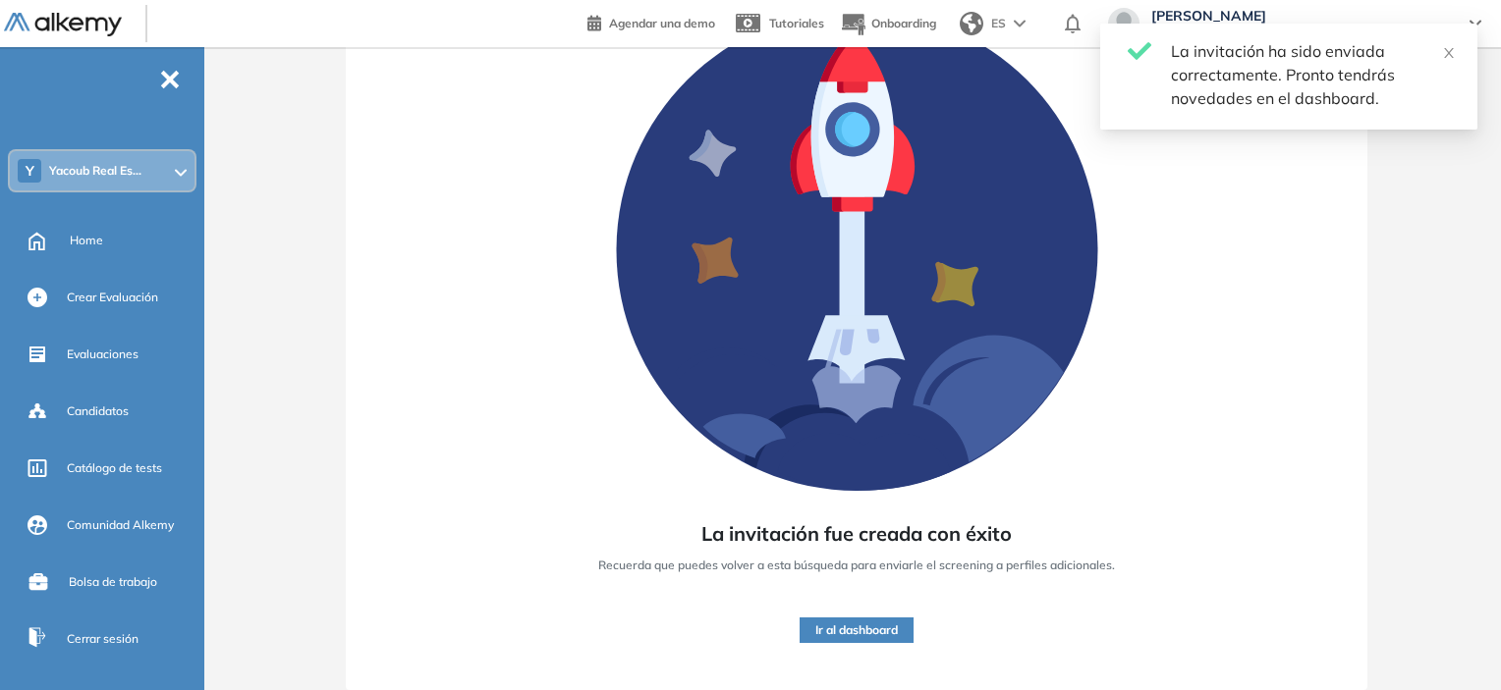
click at [753, 627] on button "Ir al dashboard" at bounding box center [857, 631] width 114 height 26
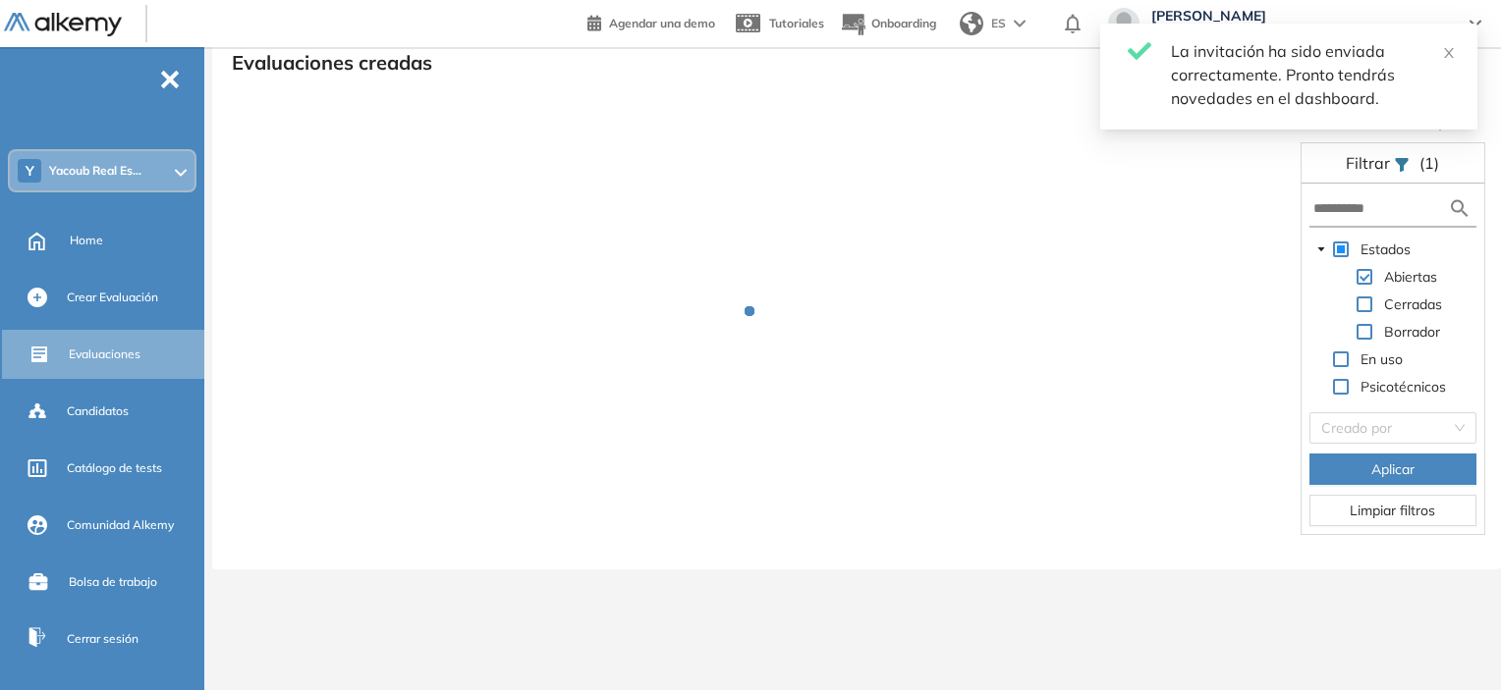
scroll to position [47, 0]
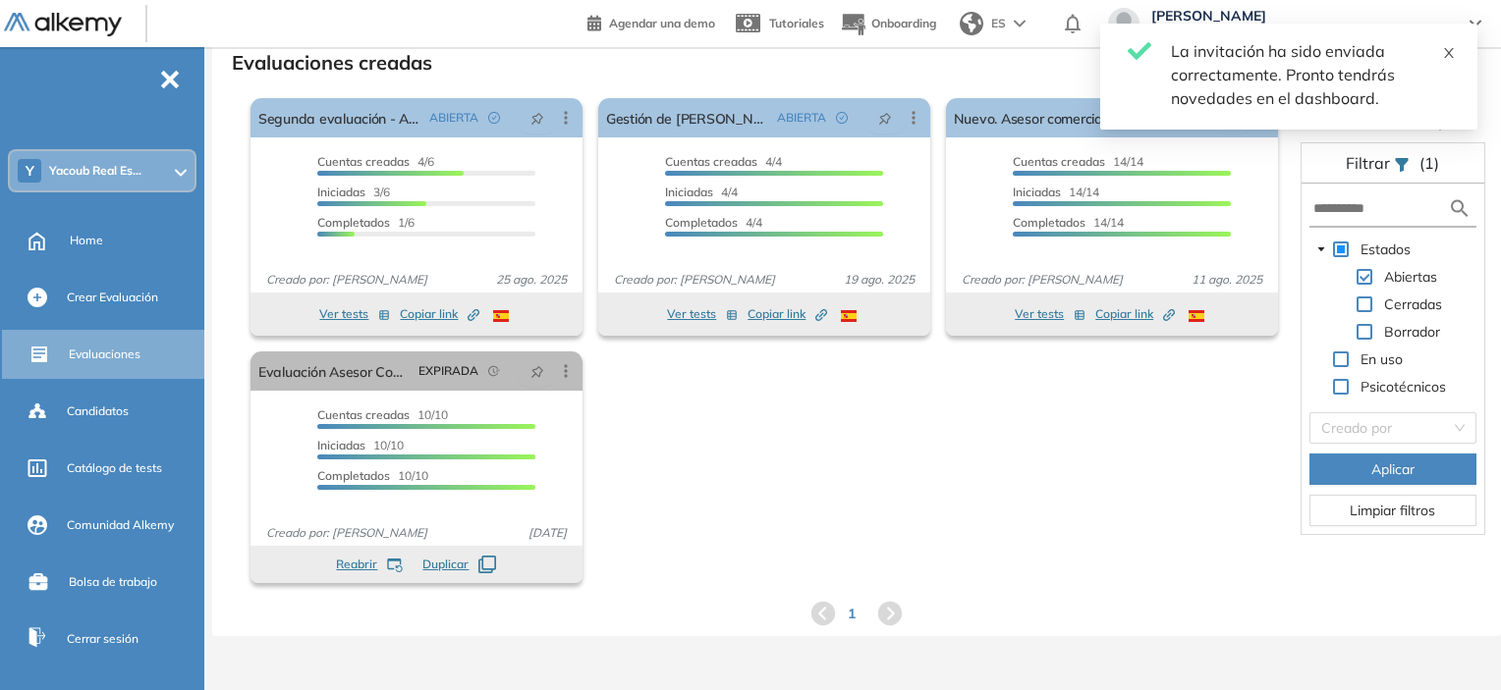
click at [753, 46] on icon "close" at bounding box center [1449, 53] width 14 height 14
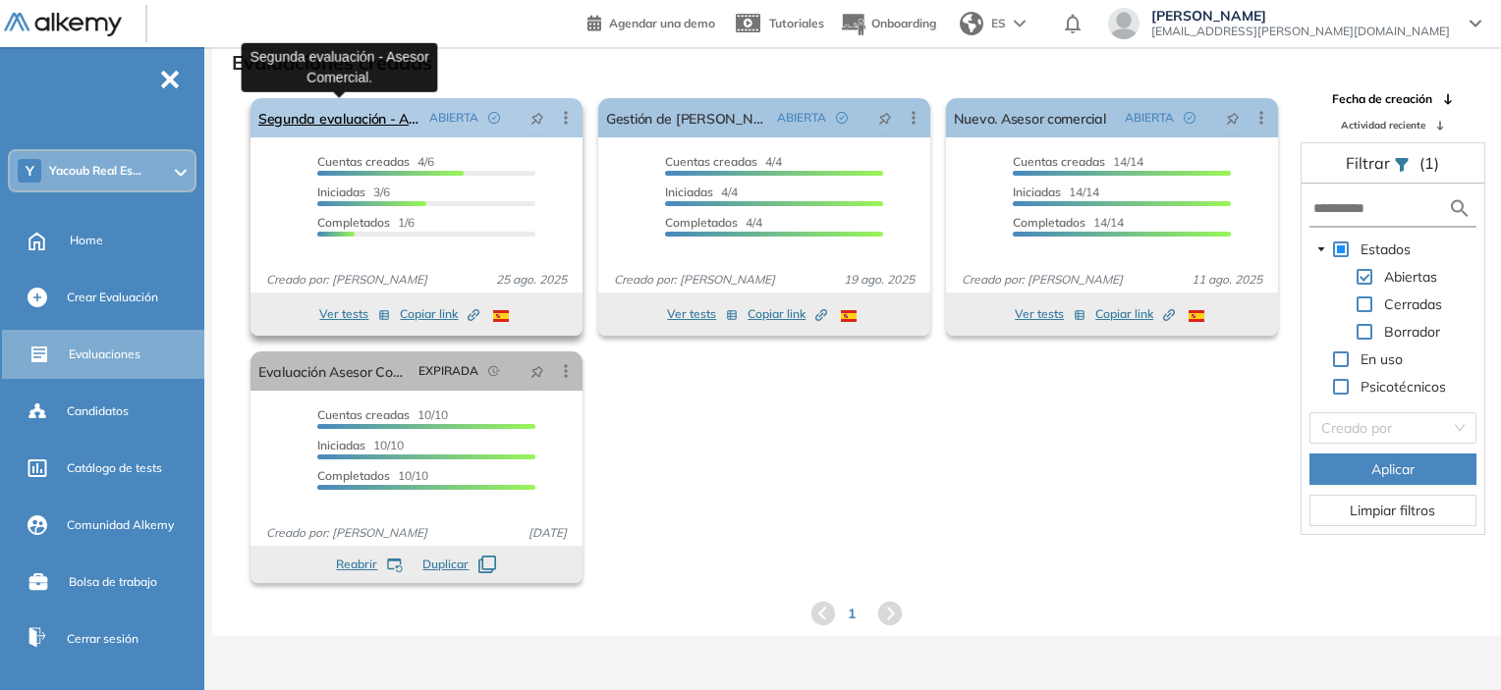
click at [361, 118] on link "Segunda evaluación - Asesor Comercial." at bounding box center [339, 117] width 163 height 39
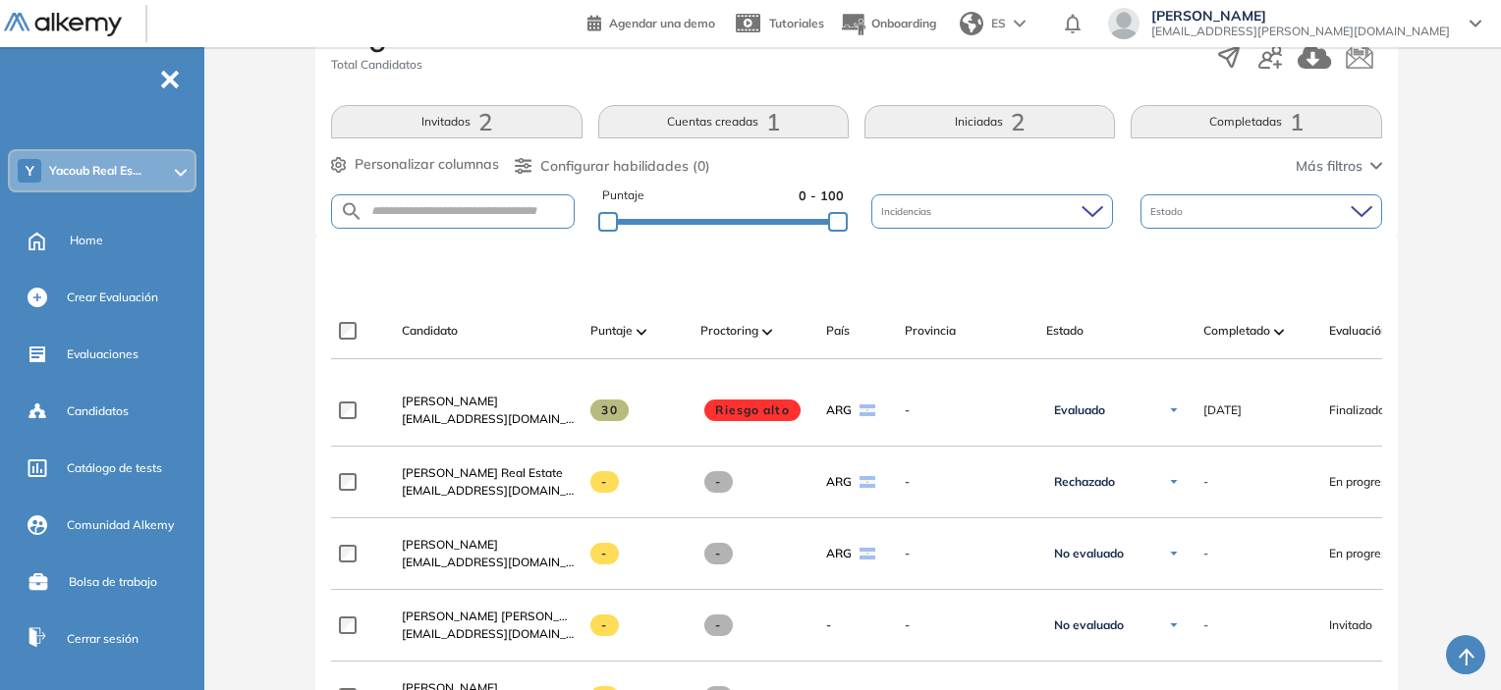
scroll to position [393, 0]
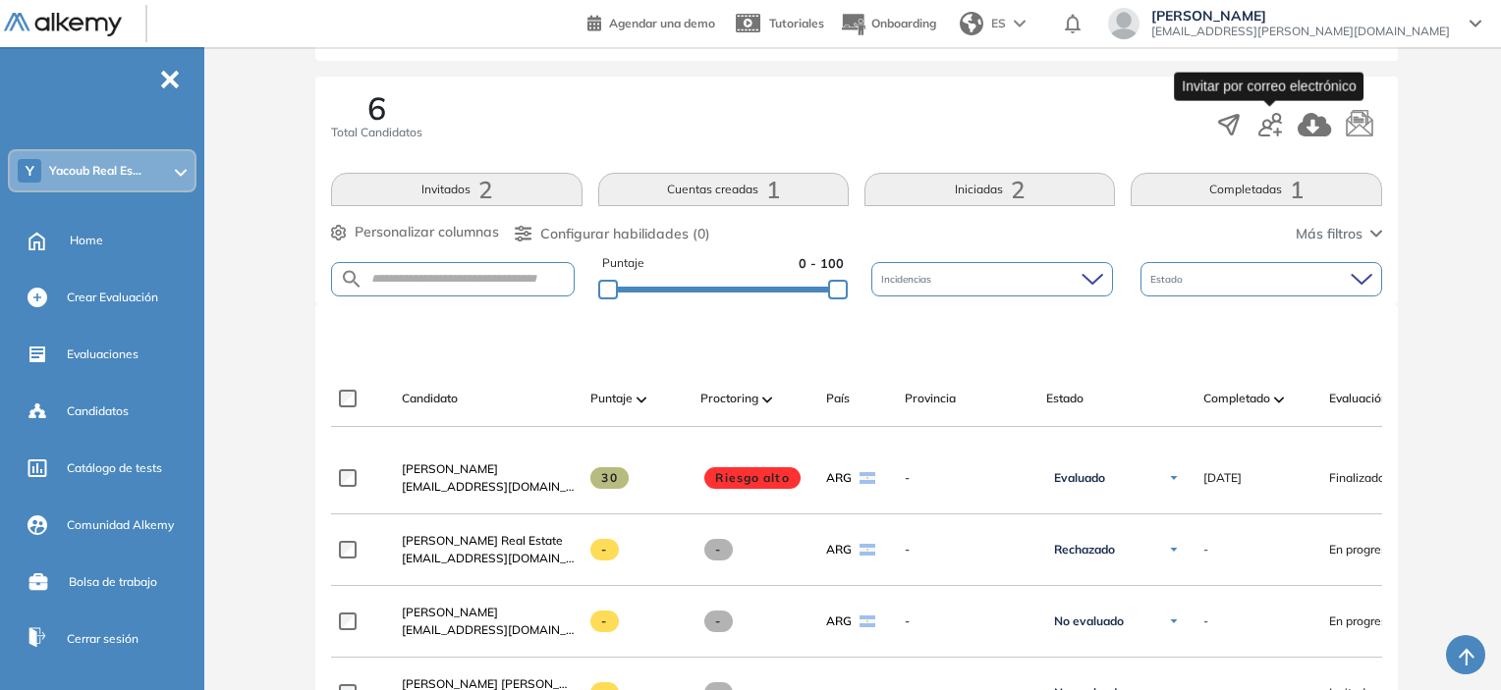
click at [753, 119] on icon "button" at bounding box center [1270, 125] width 24 height 24
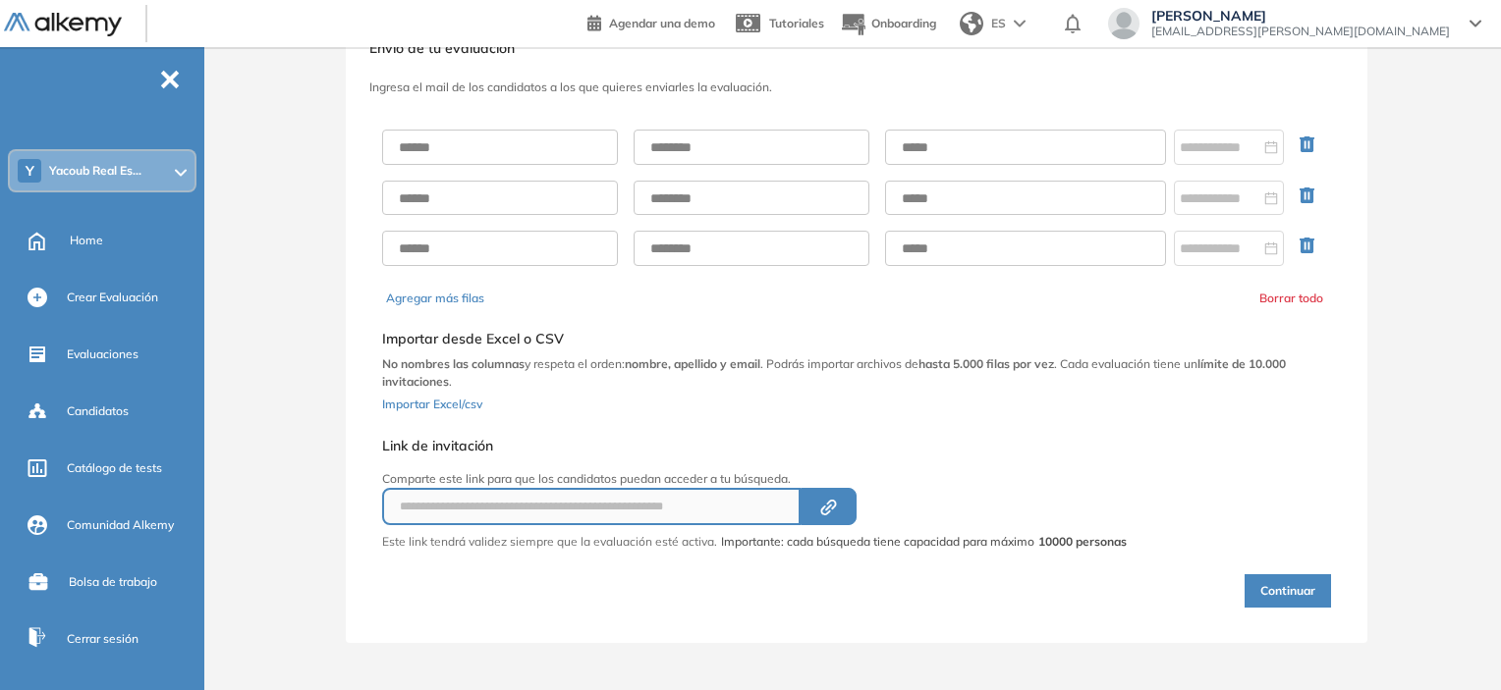
scroll to position [67, 0]
click at [753, 506] on icon "Created by potrace 1.16, written by [PERSON_NAME] [DATE]-[DATE]" at bounding box center [828, 511] width 23 height 16
